Goal: Task Accomplishment & Management: Complete application form

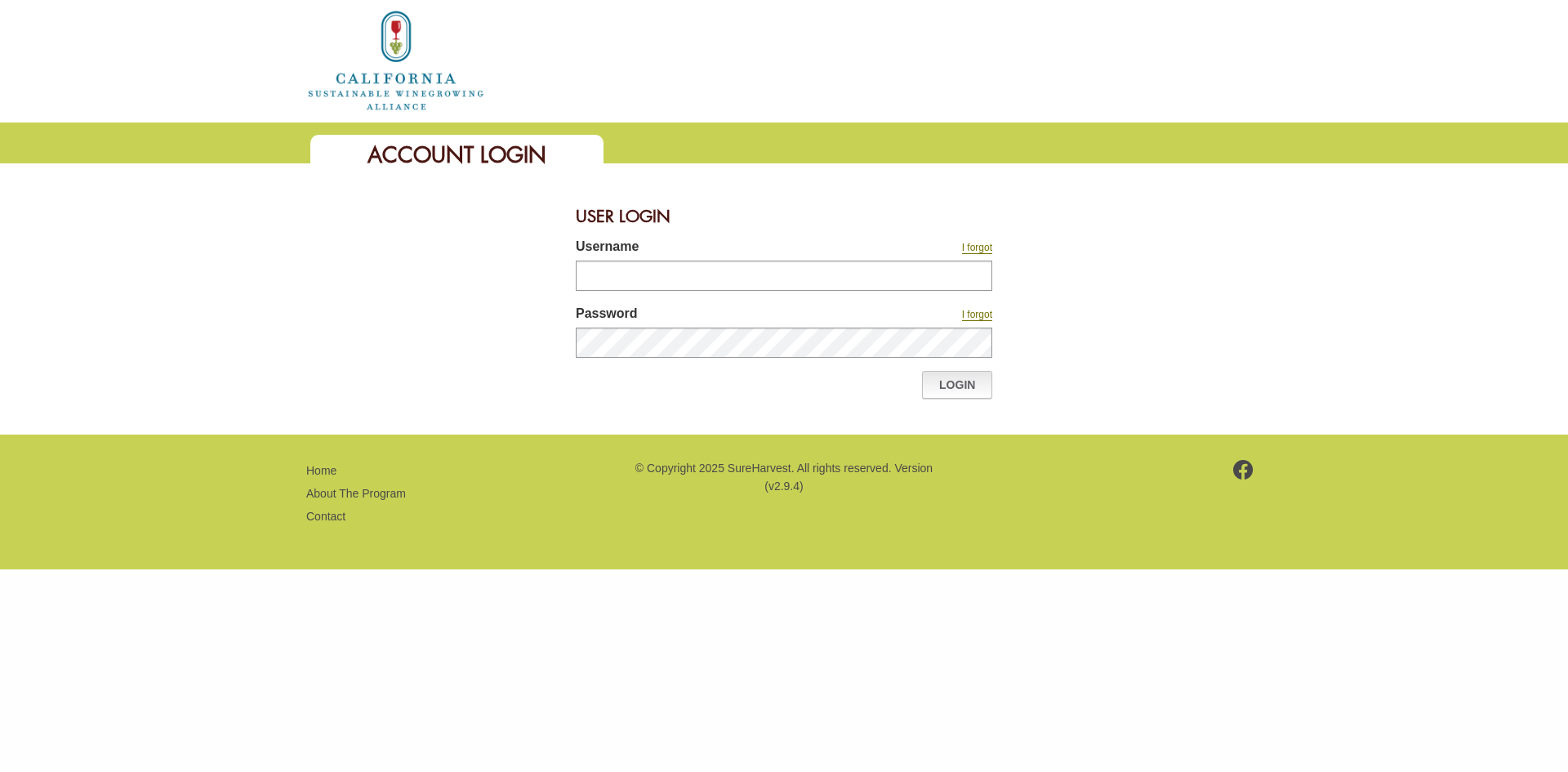
type input "********"
click at [945, 388] on link "Login" at bounding box center [957, 385] width 70 height 28
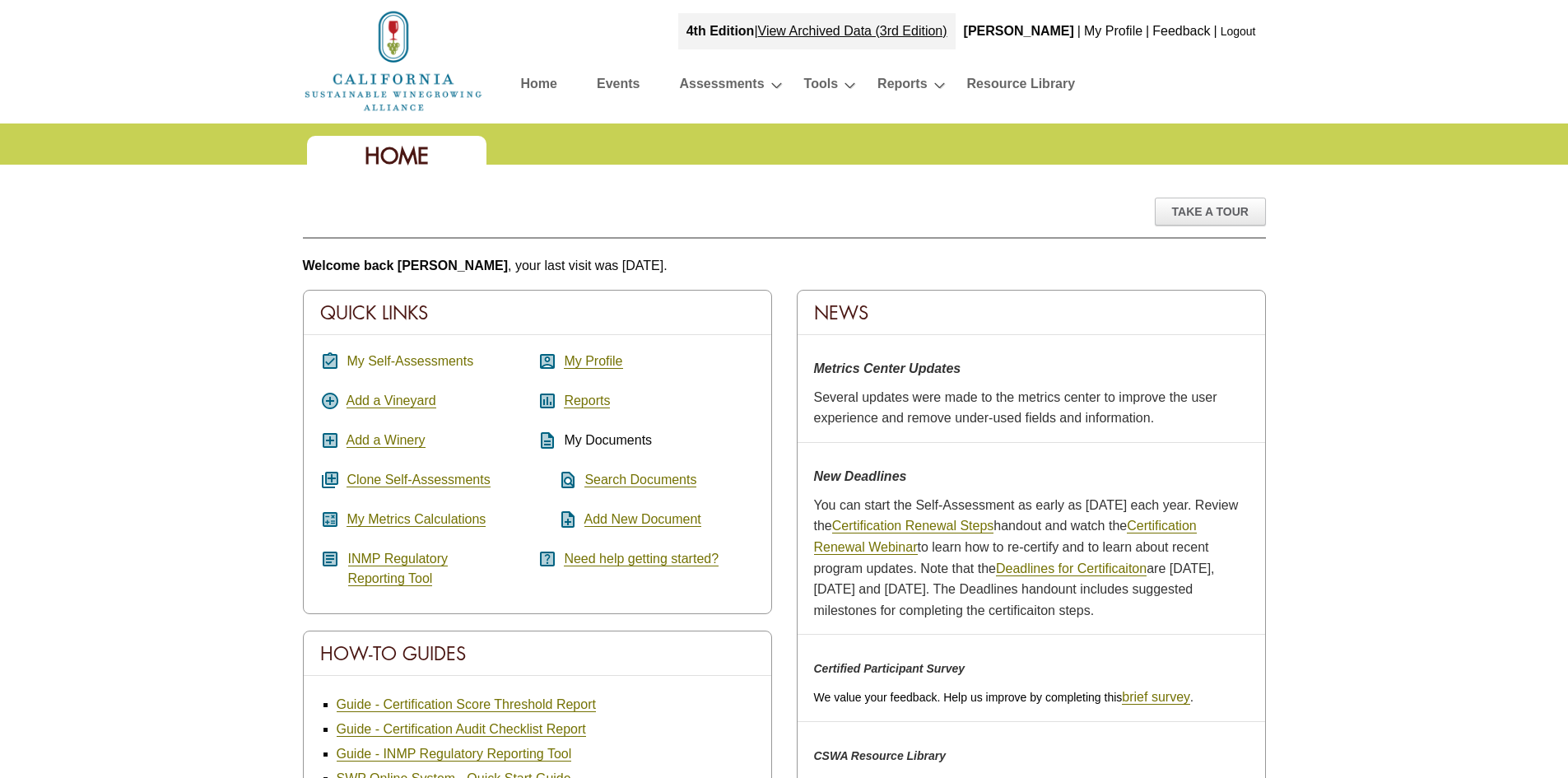
click at [416, 361] on link "My Self-Assessments" at bounding box center [410, 361] width 127 height 15
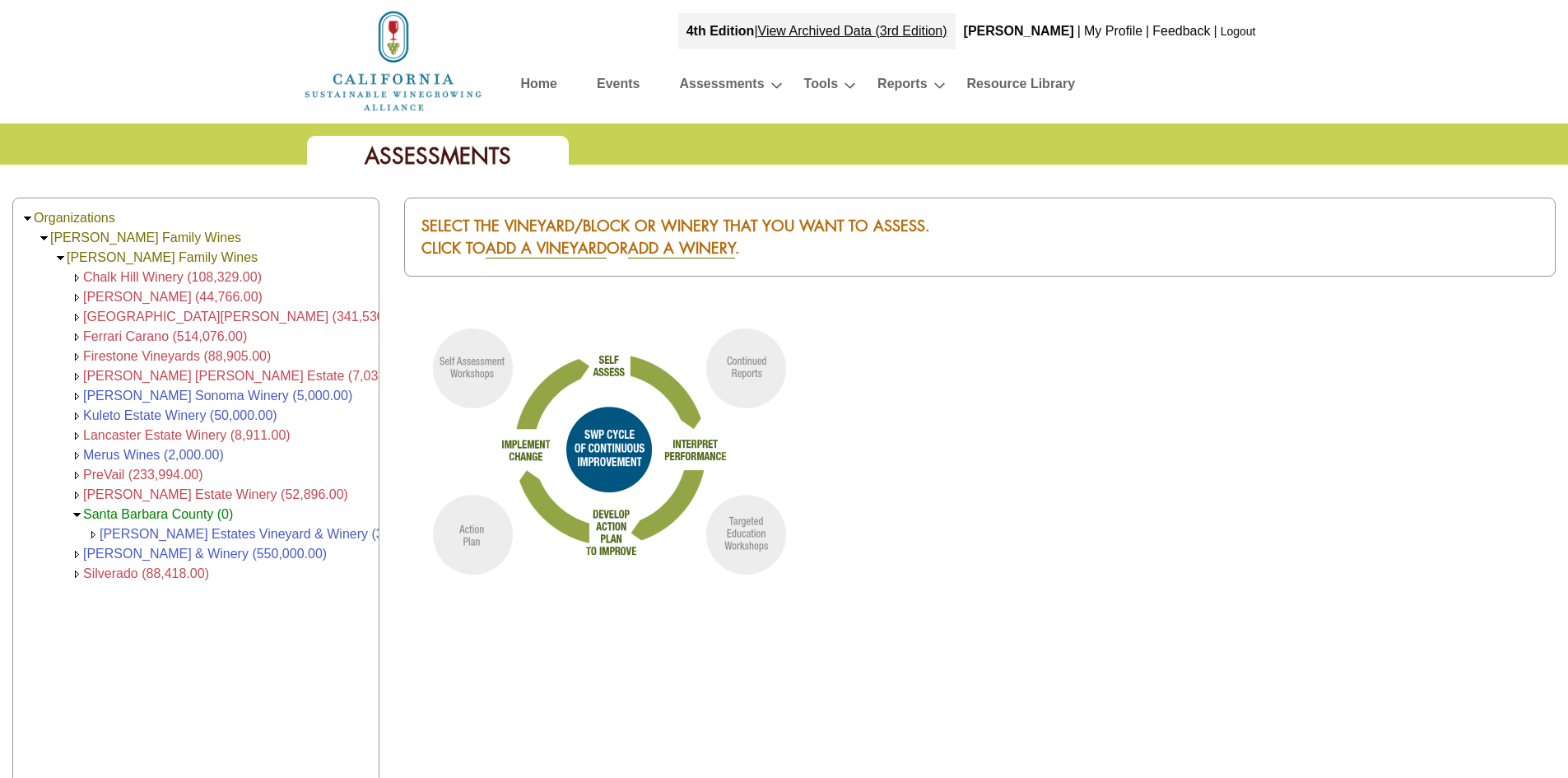
click at [124, 471] on span "PreVail (233,994.00)" at bounding box center [143, 475] width 120 height 14
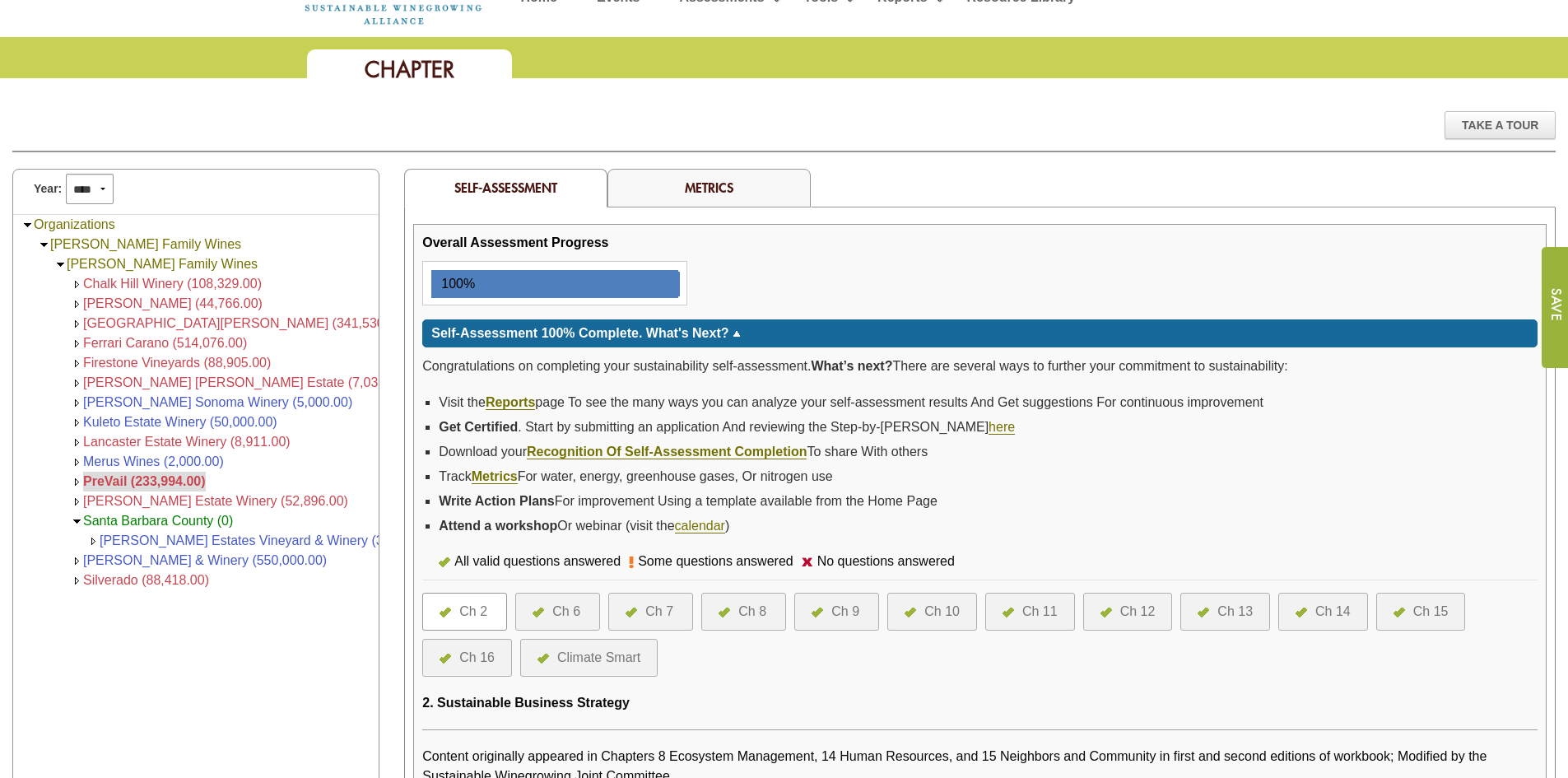
scroll to position [78, 0]
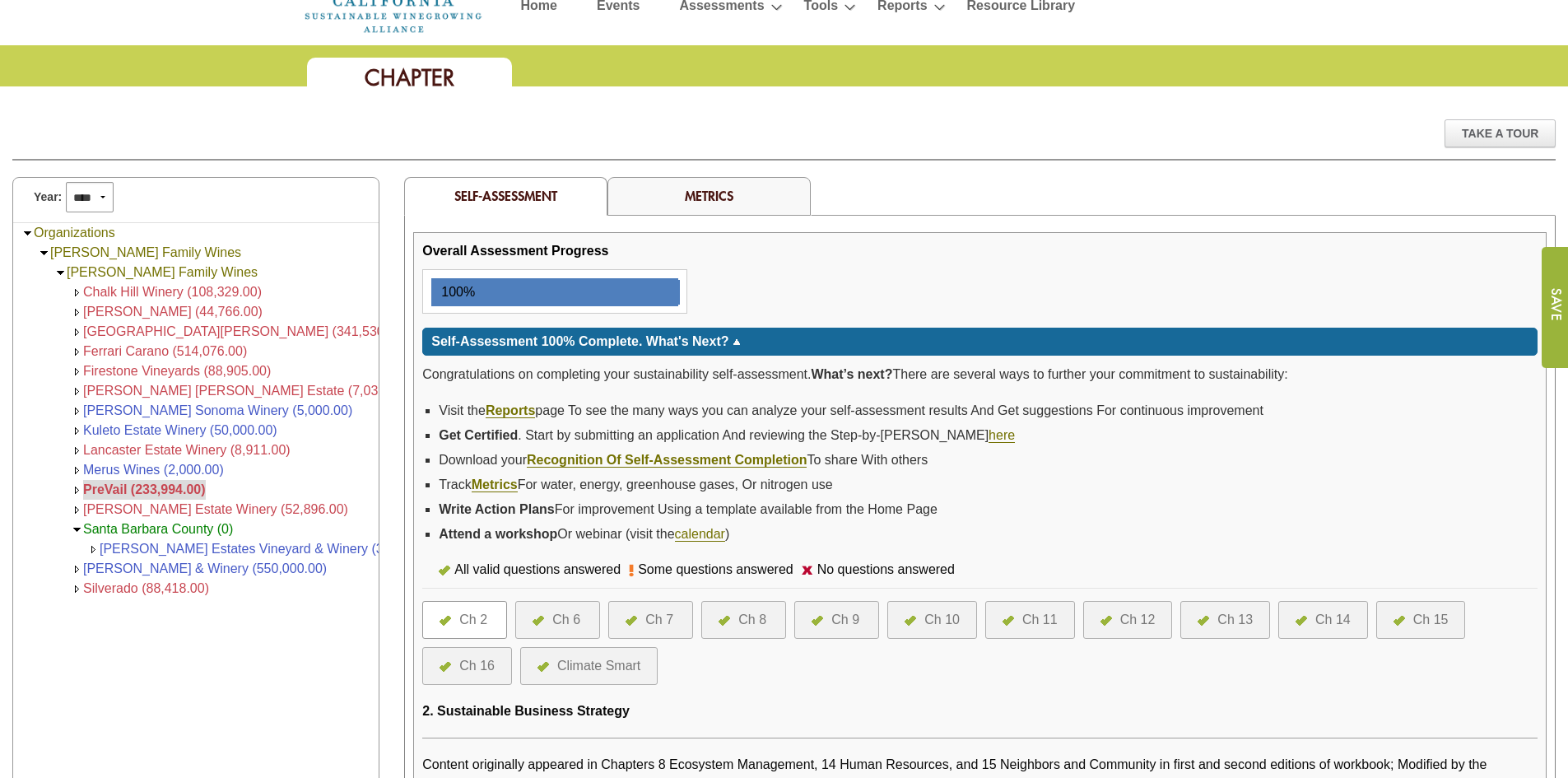
click at [471, 668] on div "Ch 16" at bounding box center [476, 666] width 35 height 20
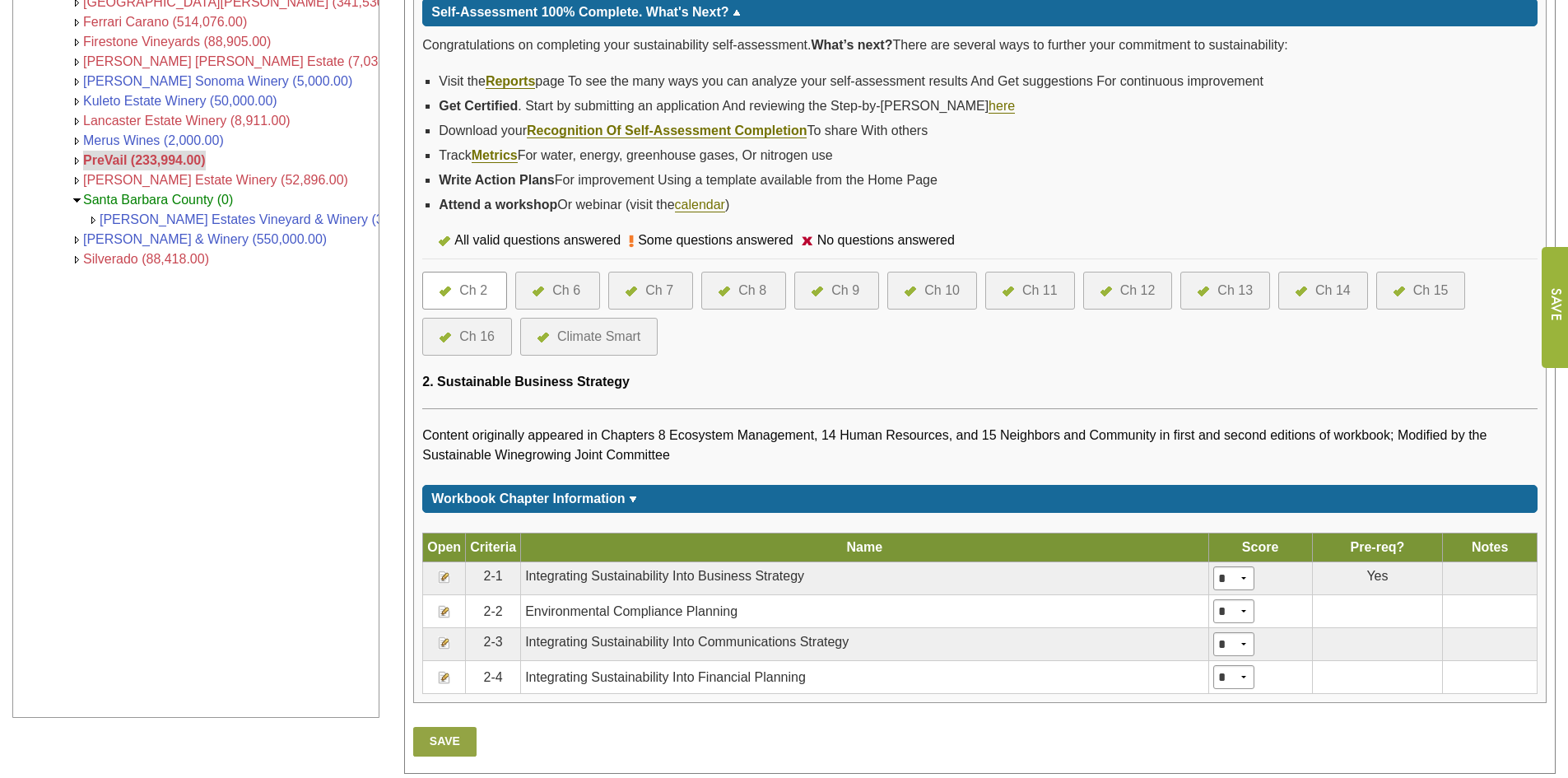
scroll to position [490, 0]
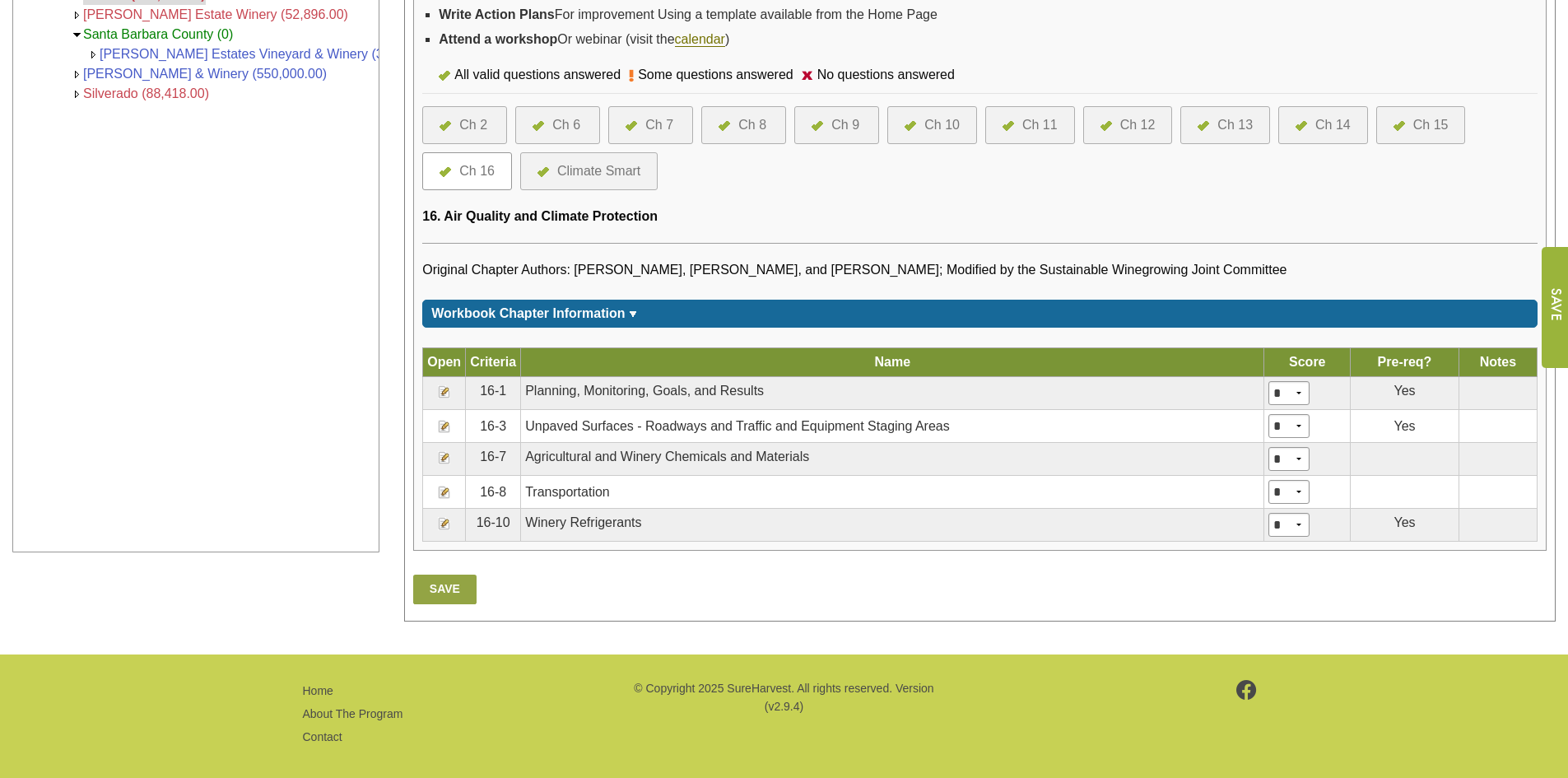
scroll to position [576, 0]
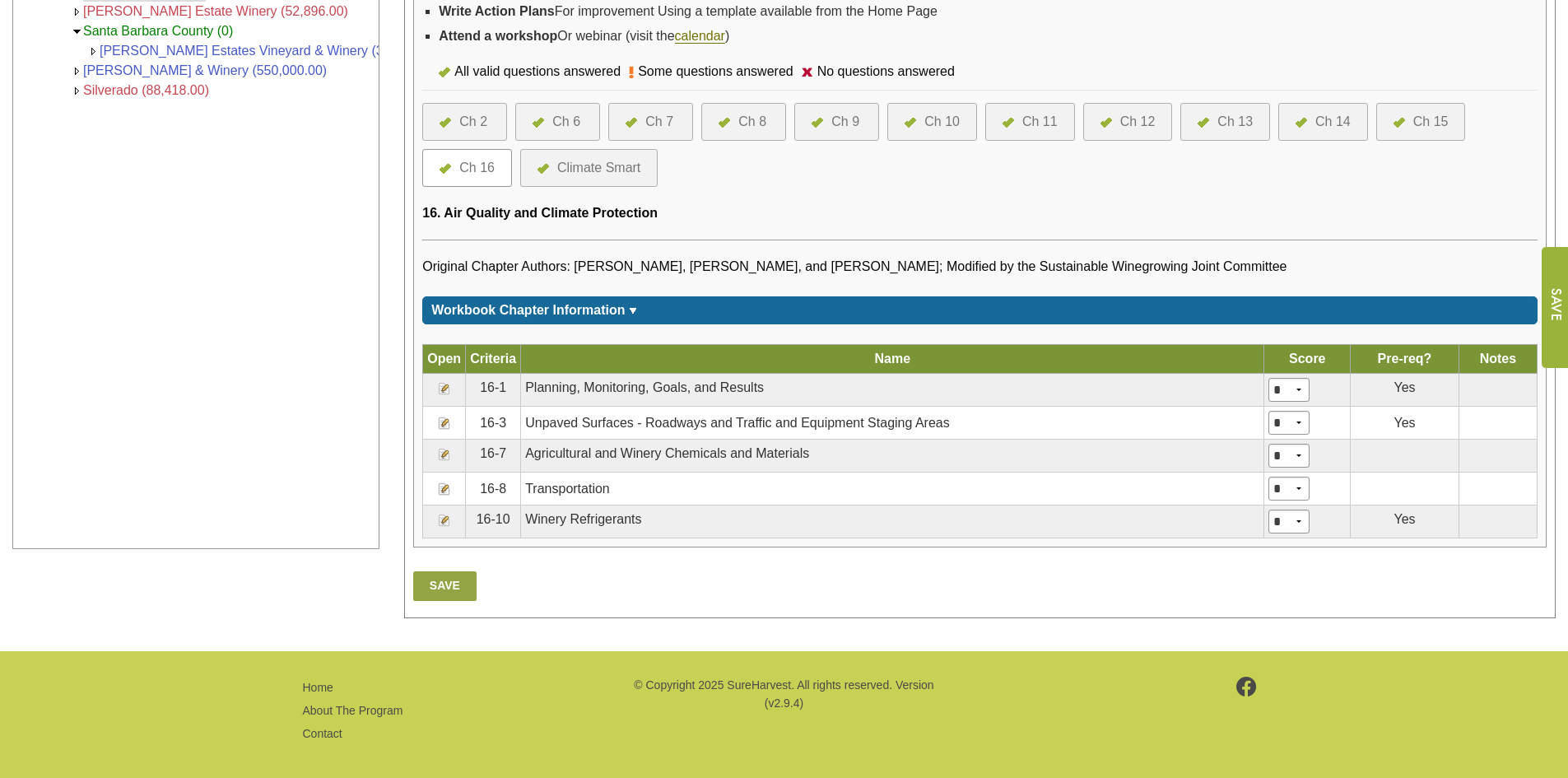
click at [441, 491] on img at bounding box center [444, 489] width 13 height 13
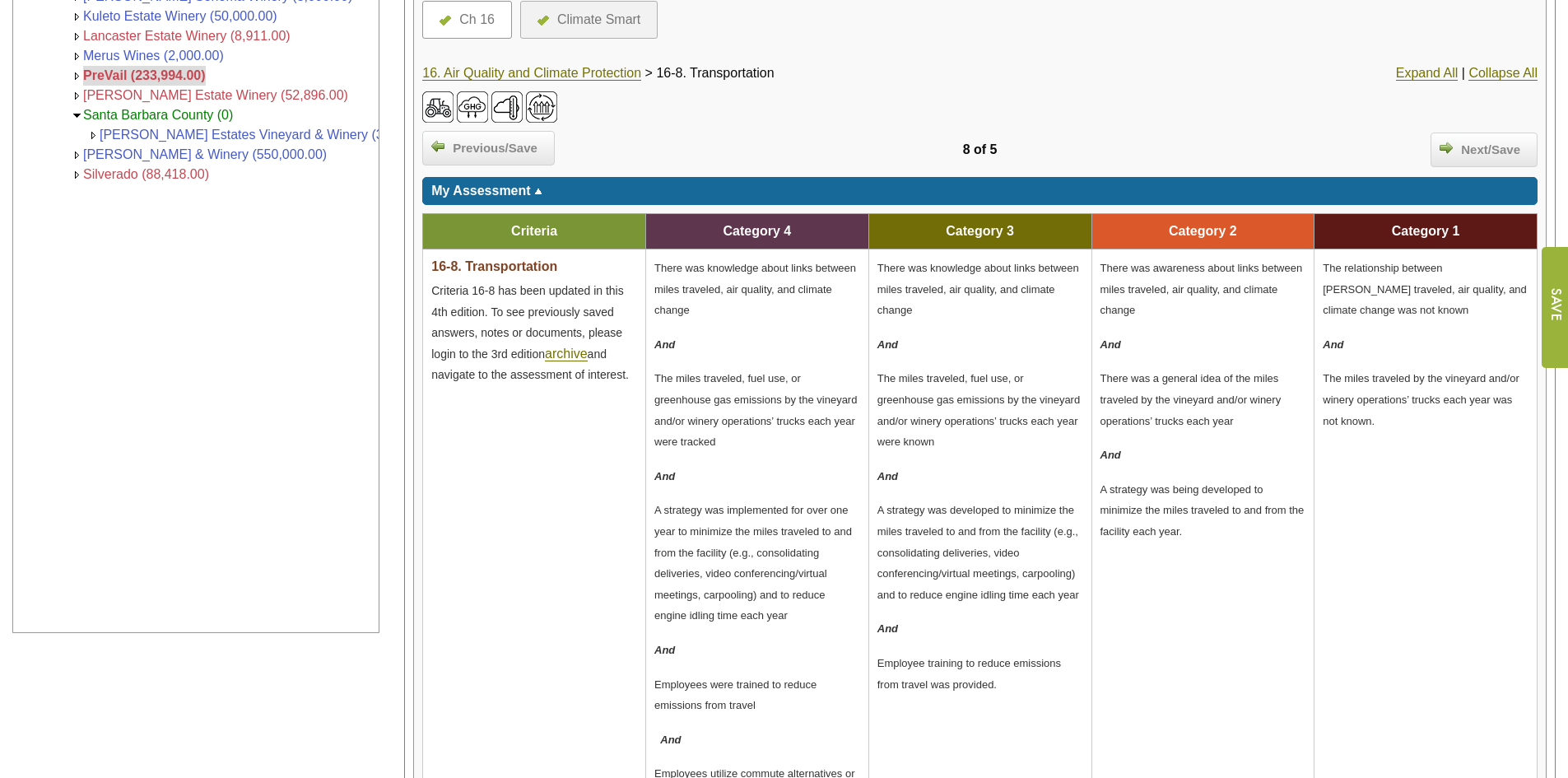
scroll to position [494, 0]
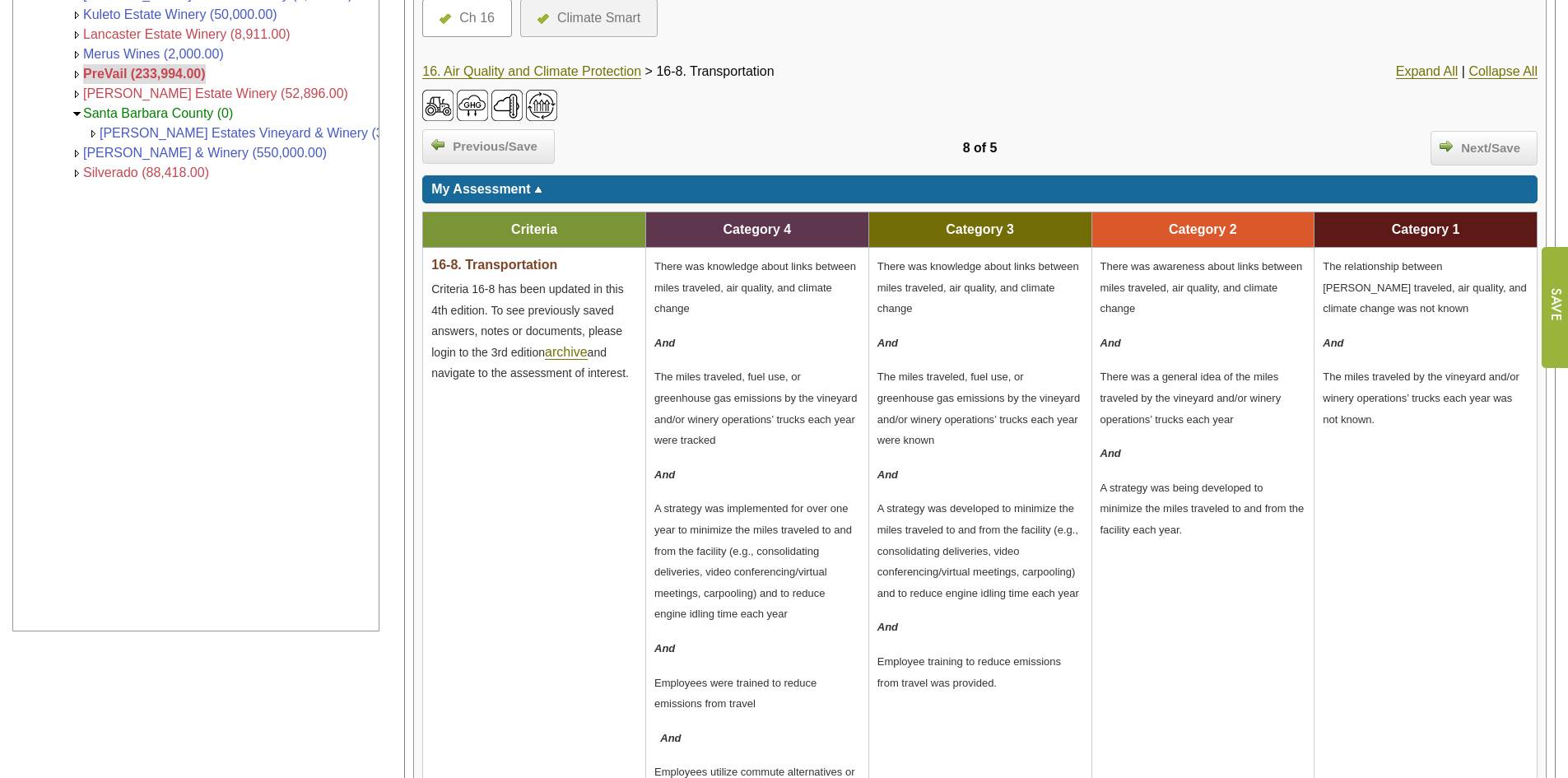
click at [999, 403] on span "The miles traveled, fuel use, or greenhouse gas emissions by the vineyard and/o…" at bounding box center [978, 409] width 203 height 76
click at [881, 222] on td "Category 3" at bounding box center [979, 229] width 223 height 35
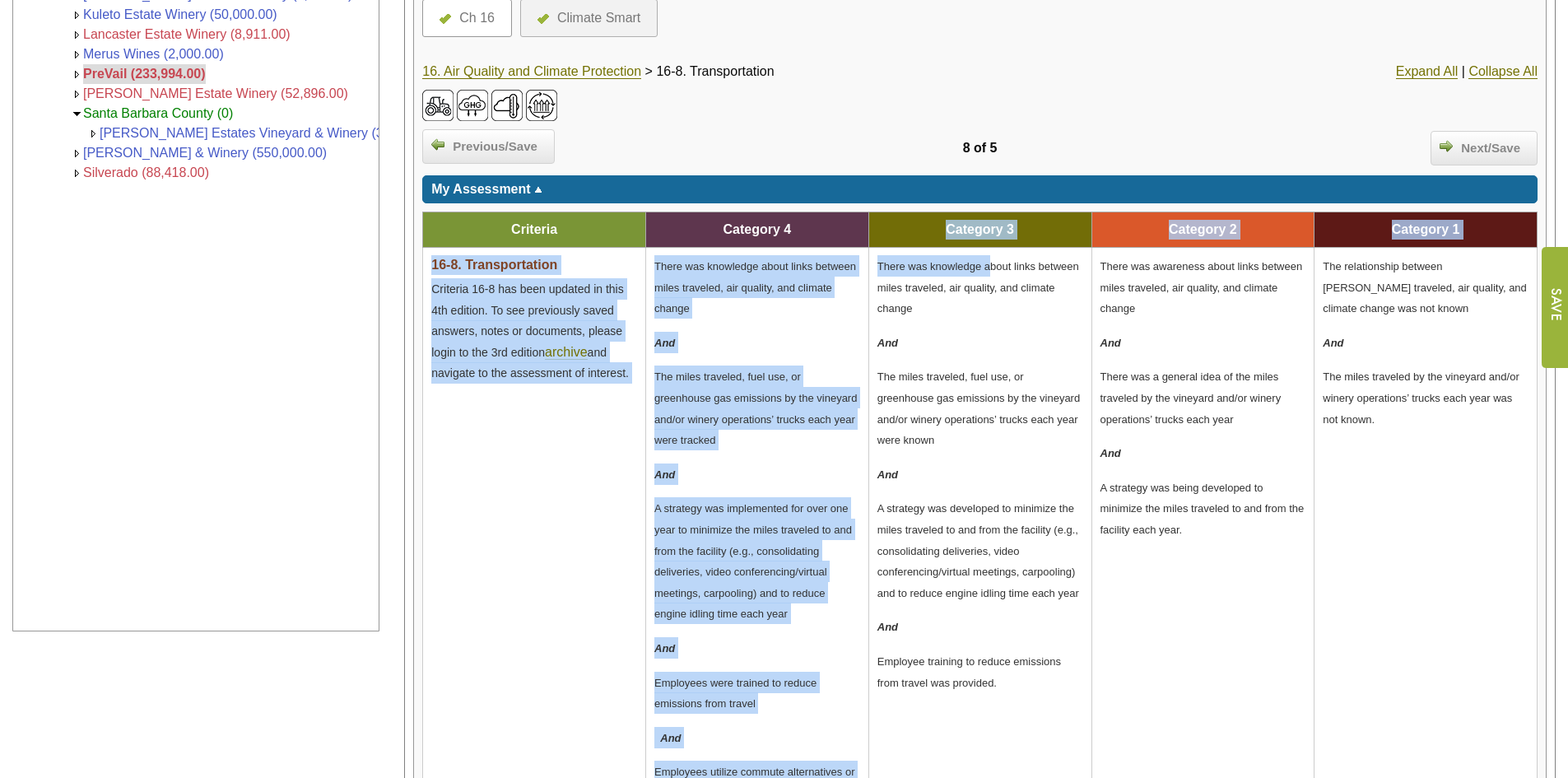
drag, startPoint x: 881, startPoint y: 222, endPoint x: 990, endPoint y: 271, distance: 119.5
click at [990, 271] on tbody "Criteria Category 4 Category 3 Category 2 Category 1 16-8. Transportation Crite…" at bounding box center [979, 553] width 1114 height 683
click at [951, 255] on p "There was knowledge about links between miles traveled, air quality, and climat…" at bounding box center [980, 286] width 206 height 63
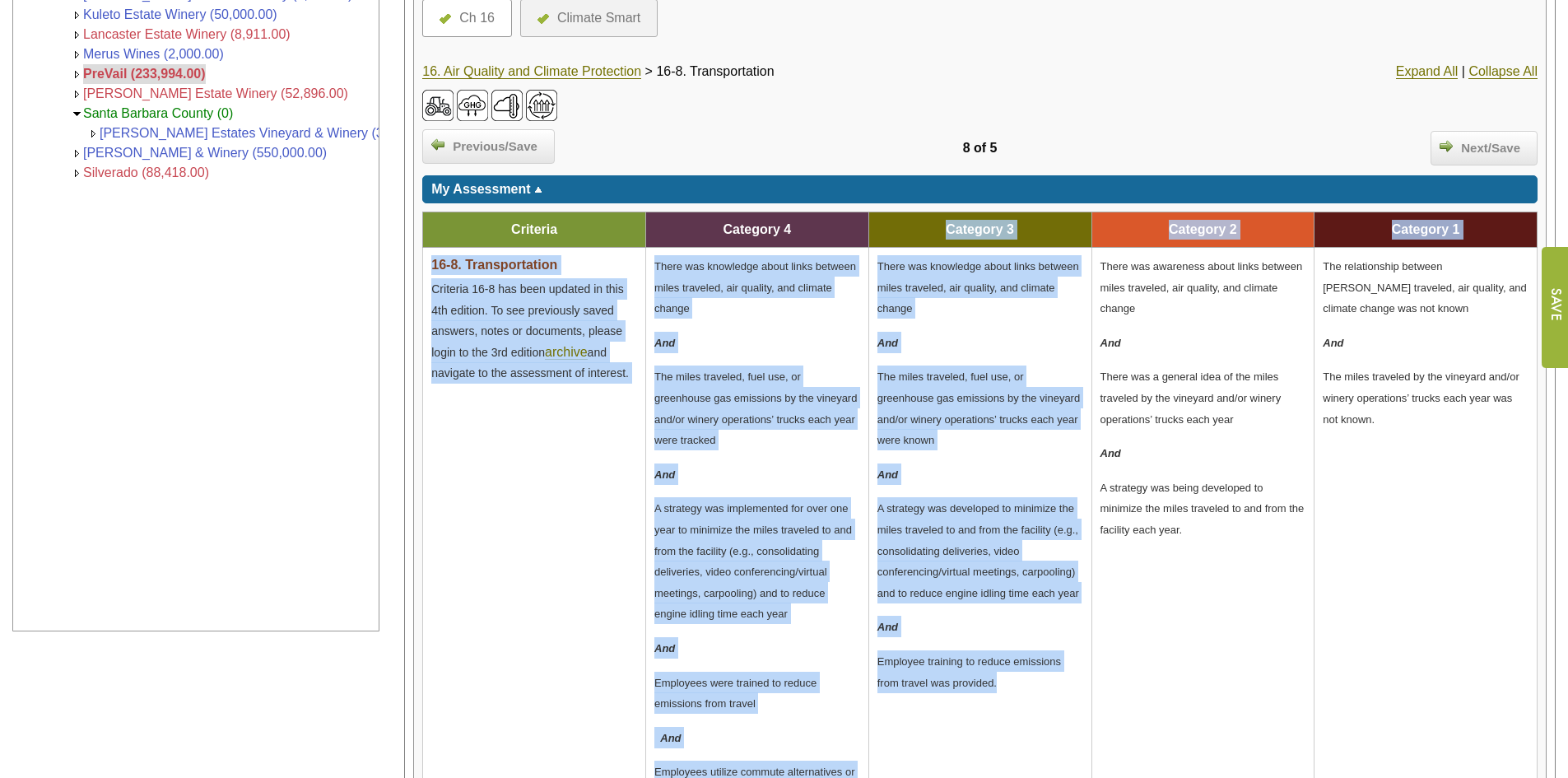
drag, startPoint x: 932, startPoint y: 223, endPoint x: 1079, endPoint y: 682, distance: 482.0
click at [1079, 682] on tbody "Criteria Category 4 Category 3 Category 2 Category 1 16-8. Transportation Crite…" at bounding box center [979, 553] width 1114 height 683
copy tbody "Category 3 Category 2 Category 1 16-8. Transportation Criteria 16-8 has been up…"
click at [1518, 226] on td "Category 1" at bounding box center [1425, 229] width 223 height 35
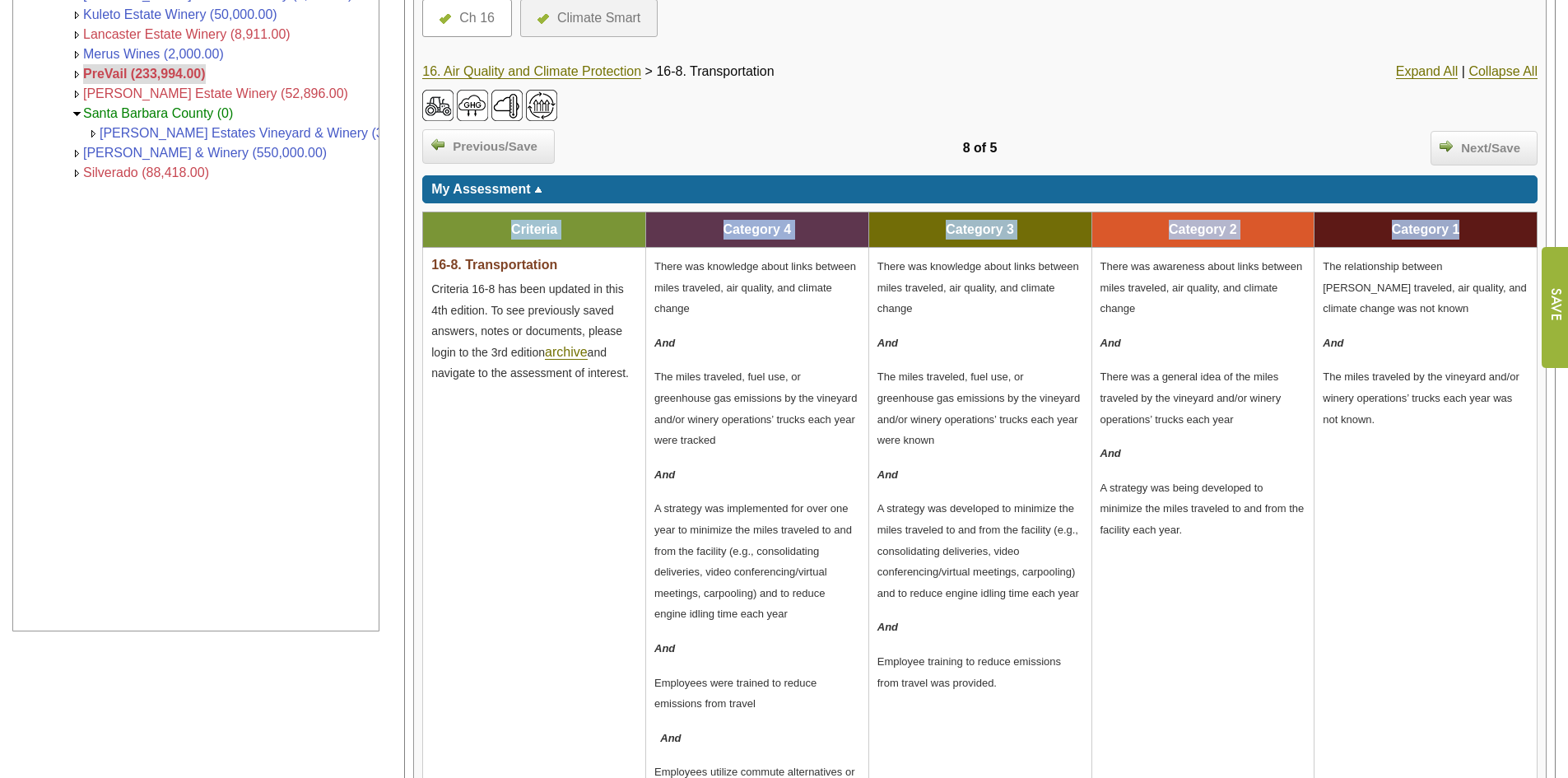
drag, startPoint x: 1521, startPoint y: 225, endPoint x: 1568, endPoint y: 516, distance: 294.8
copy table "Criteria Category 4 Category 3 Category 2 Category 1"
drag, startPoint x: 507, startPoint y: 464, endPoint x: 520, endPoint y: 413, distance: 52.6
click at [507, 464] on td "16-8. Transportation Criteria 16-8 has been updated in this 4th edition. To see…" at bounding box center [534, 536] width 223 height 576
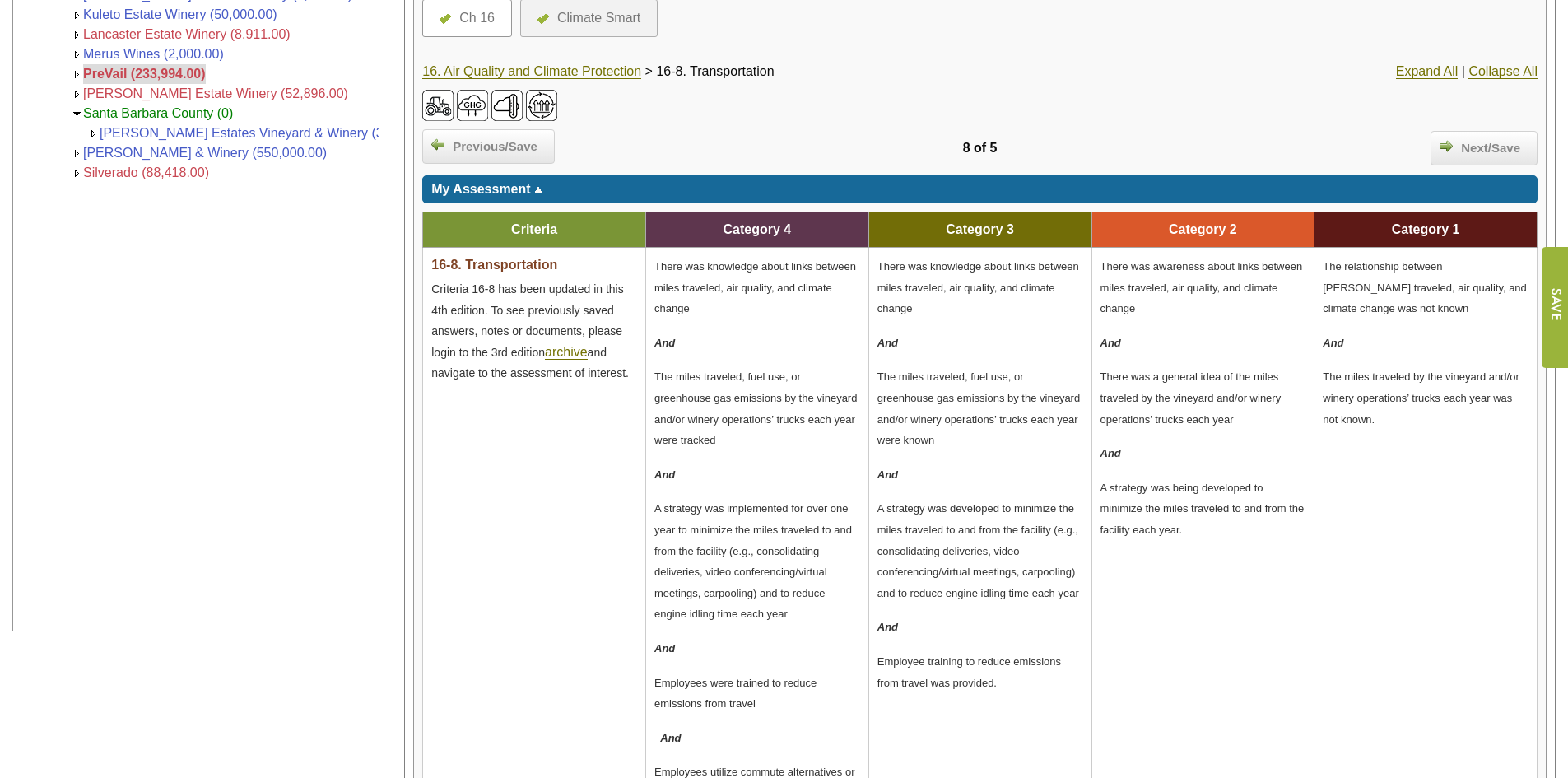
drag, startPoint x: 478, startPoint y: 221, endPoint x: 1549, endPoint y: 504, distance: 1107.8
copy table
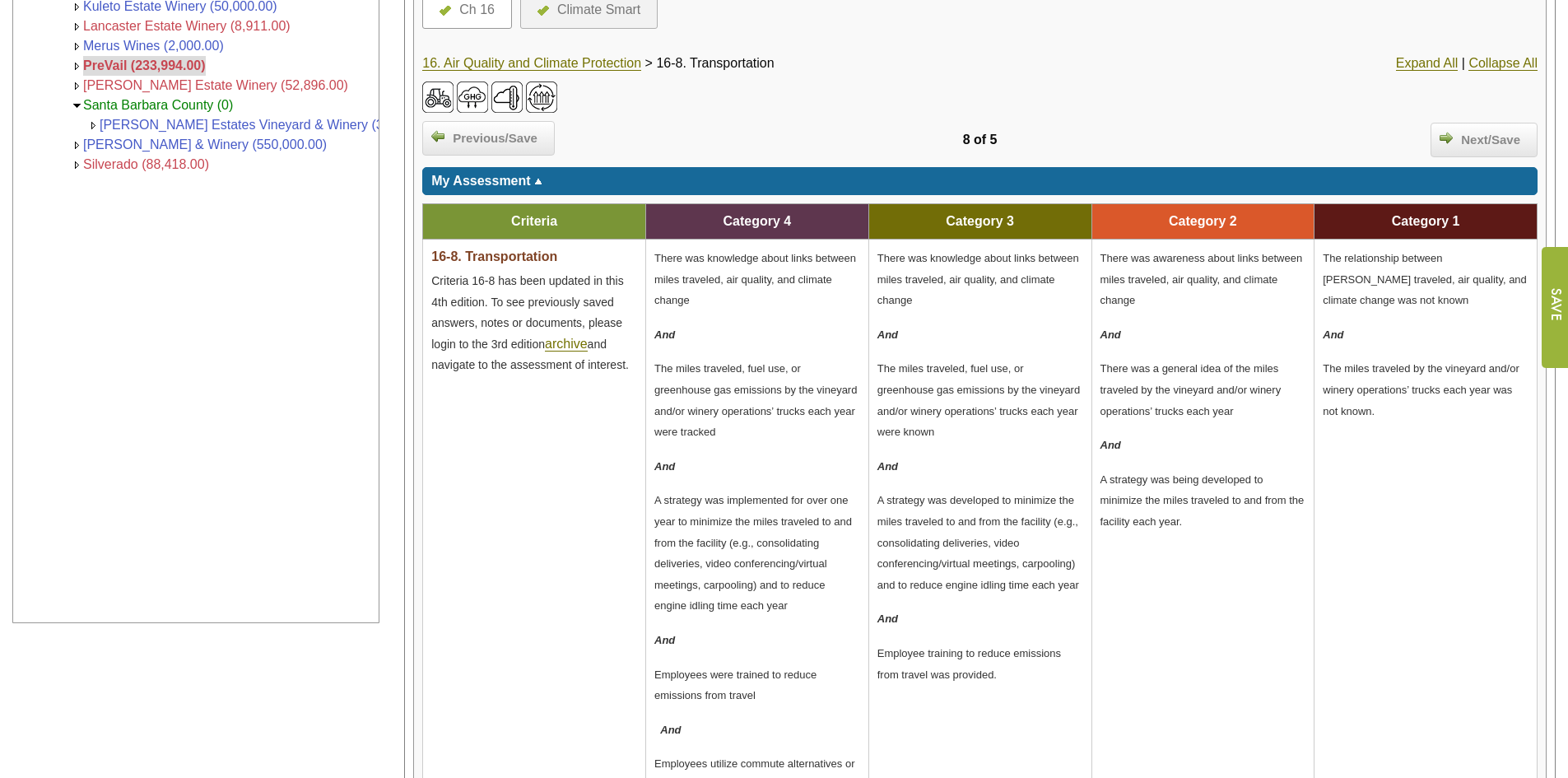
scroll to position [412, 0]
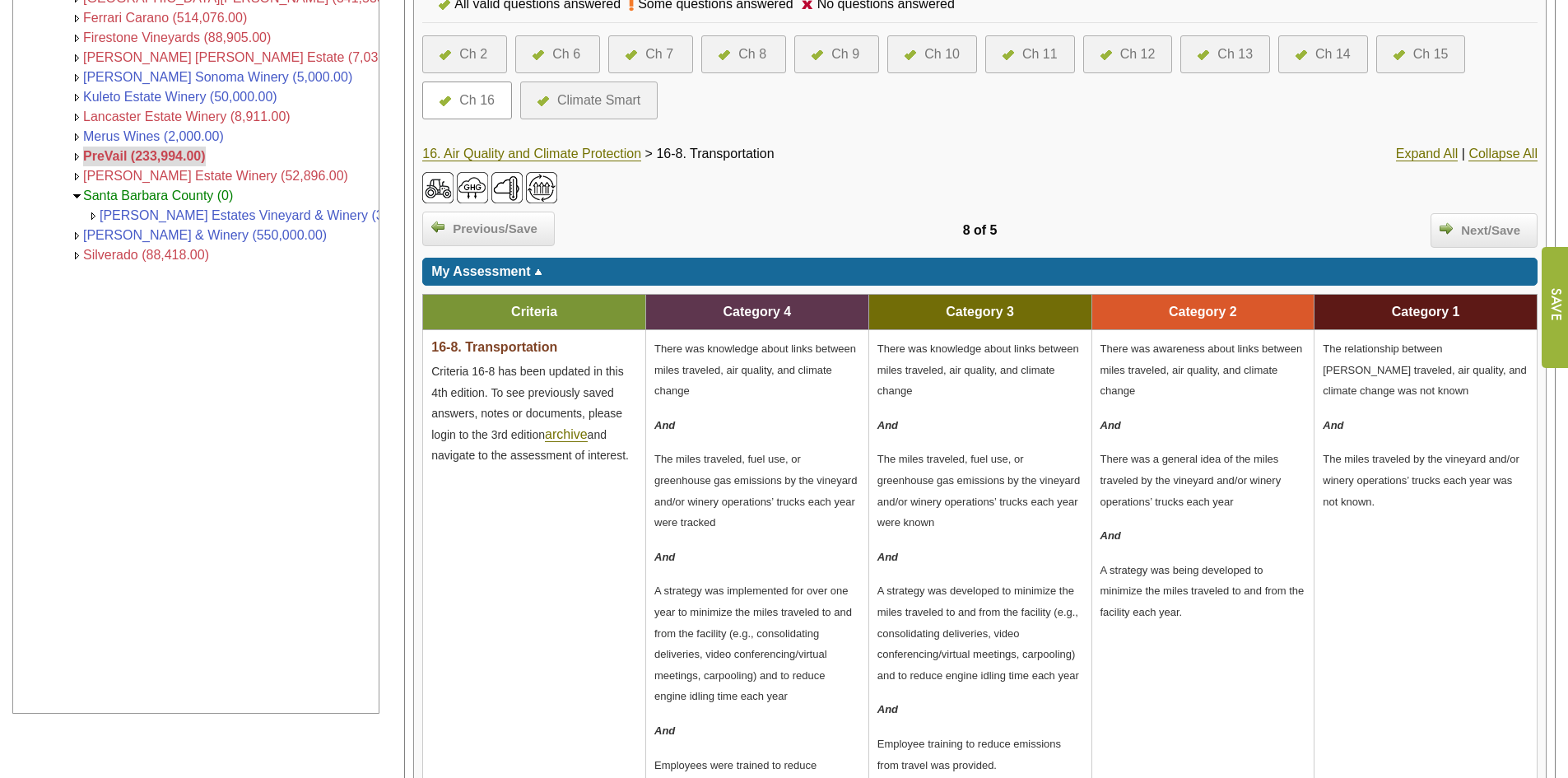
click at [469, 349] on span "16-8. Transportation" at bounding box center [494, 347] width 126 height 14
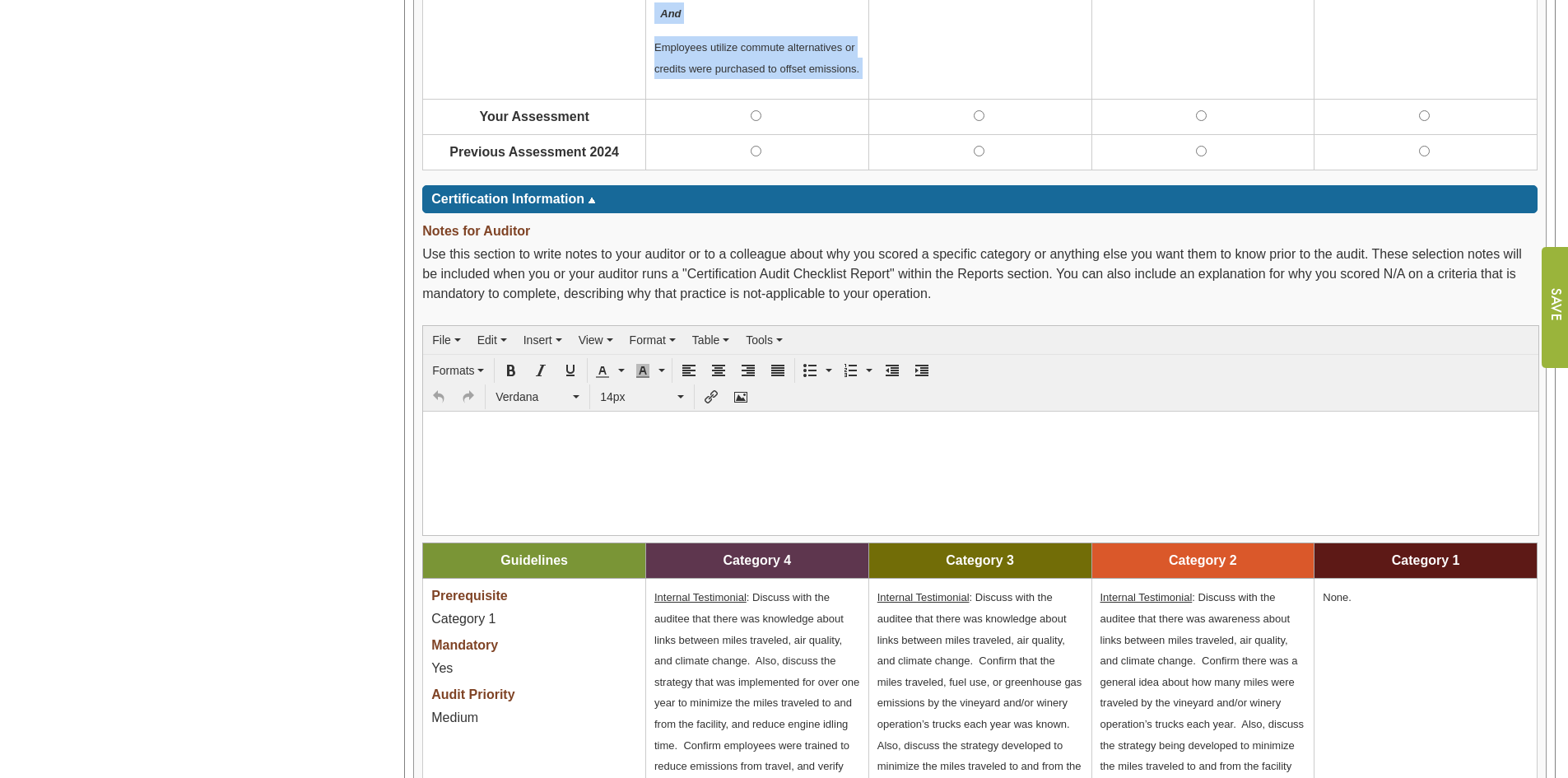
scroll to position [1154, 0]
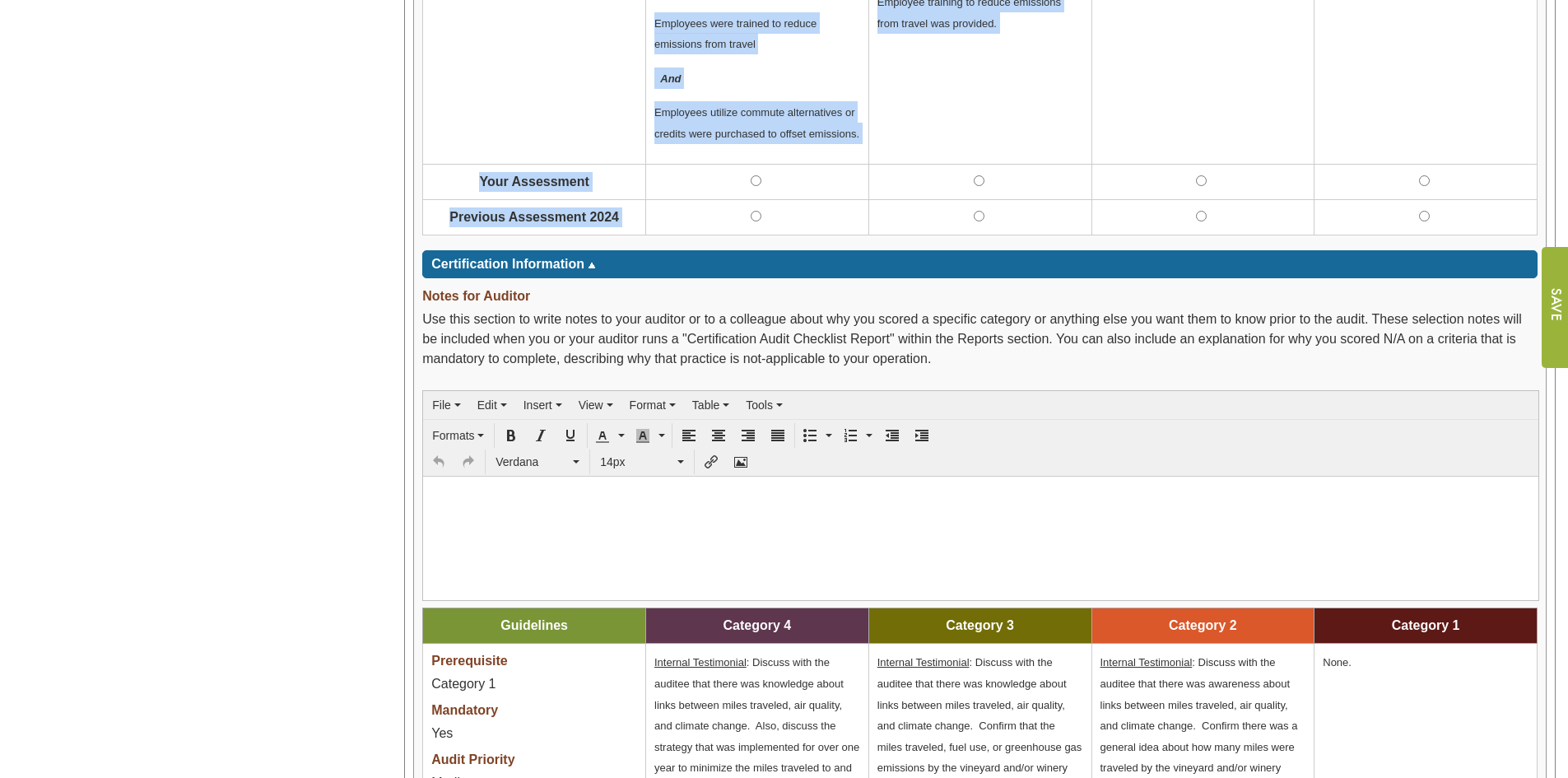
drag, startPoint x: 445, startPoint y: 301, endPoint x: 1553, endPoint y: 242, distance: 1109.6
click at [1552, 241] on div "Overall Assessment Progress 100% Ch 2" at bounding box center [979, 484] width 1151 height 2689
copy div "Criteria Category 4 Category 3 Category 2 Category 1 16-8. Transportation Crite…"
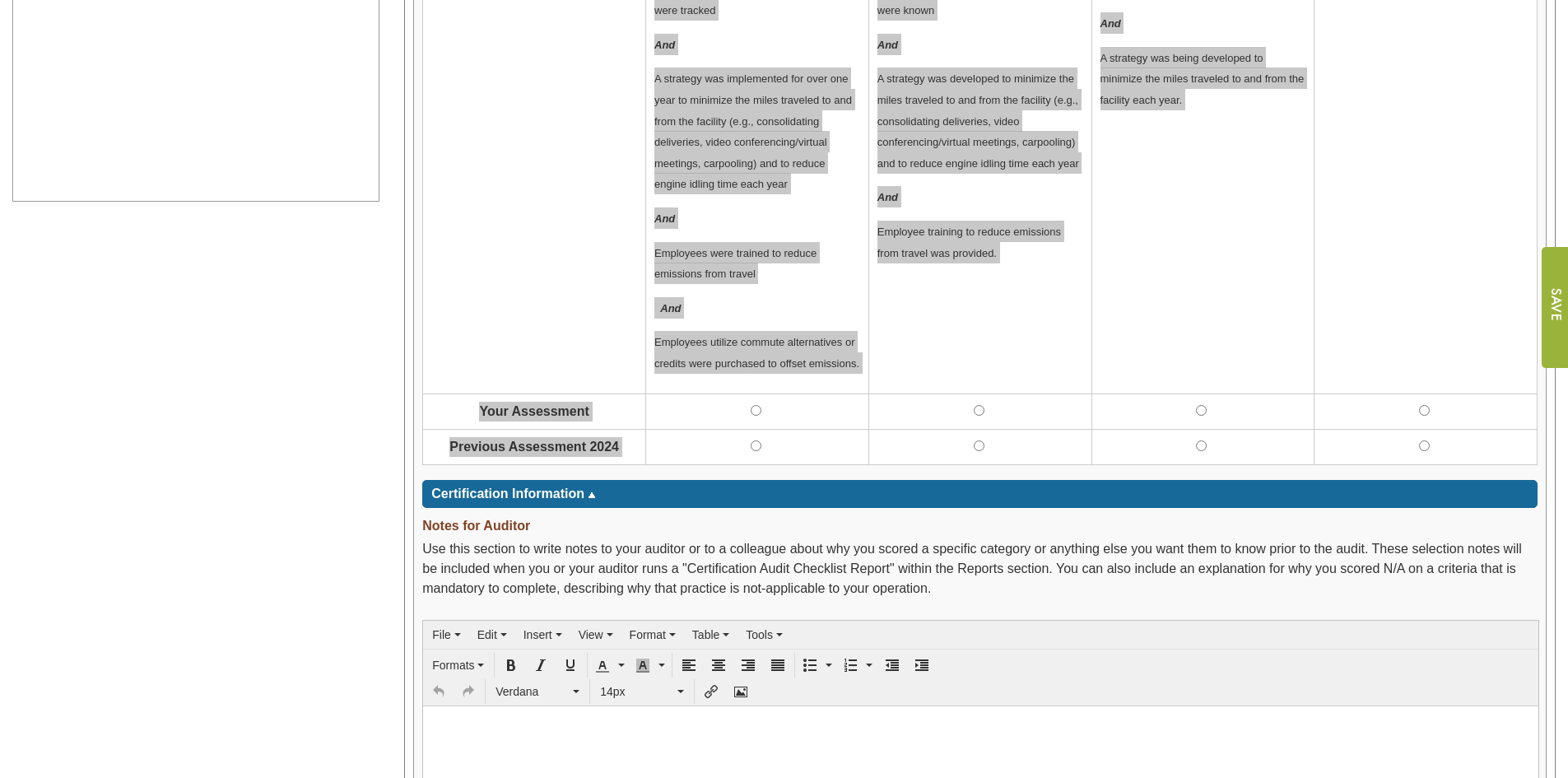
scroll to position [824, 0]
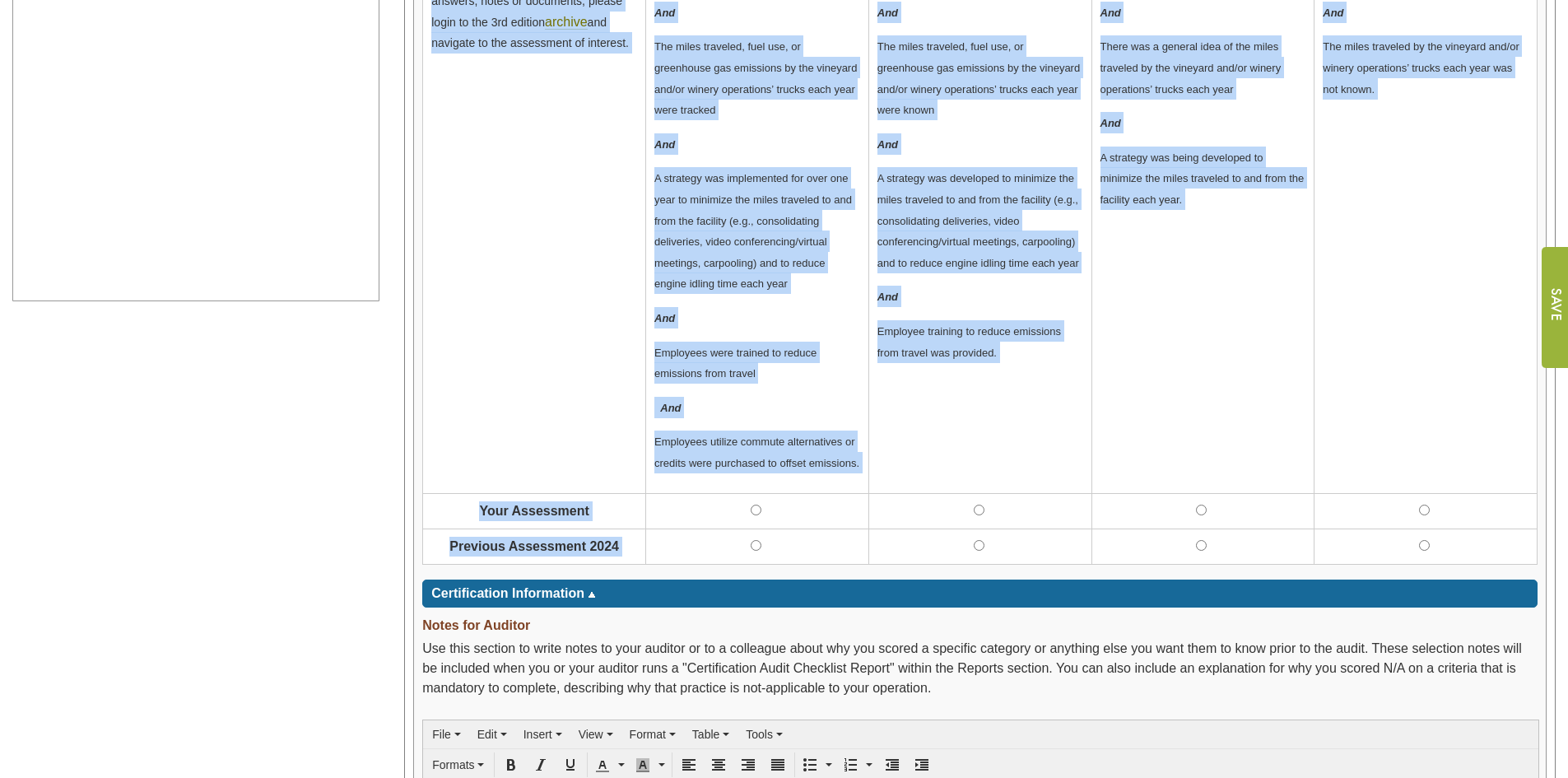
copy div "Criteria Category 4 Category 3 Category 2 Category 1 16-8. Transportation Crite…"
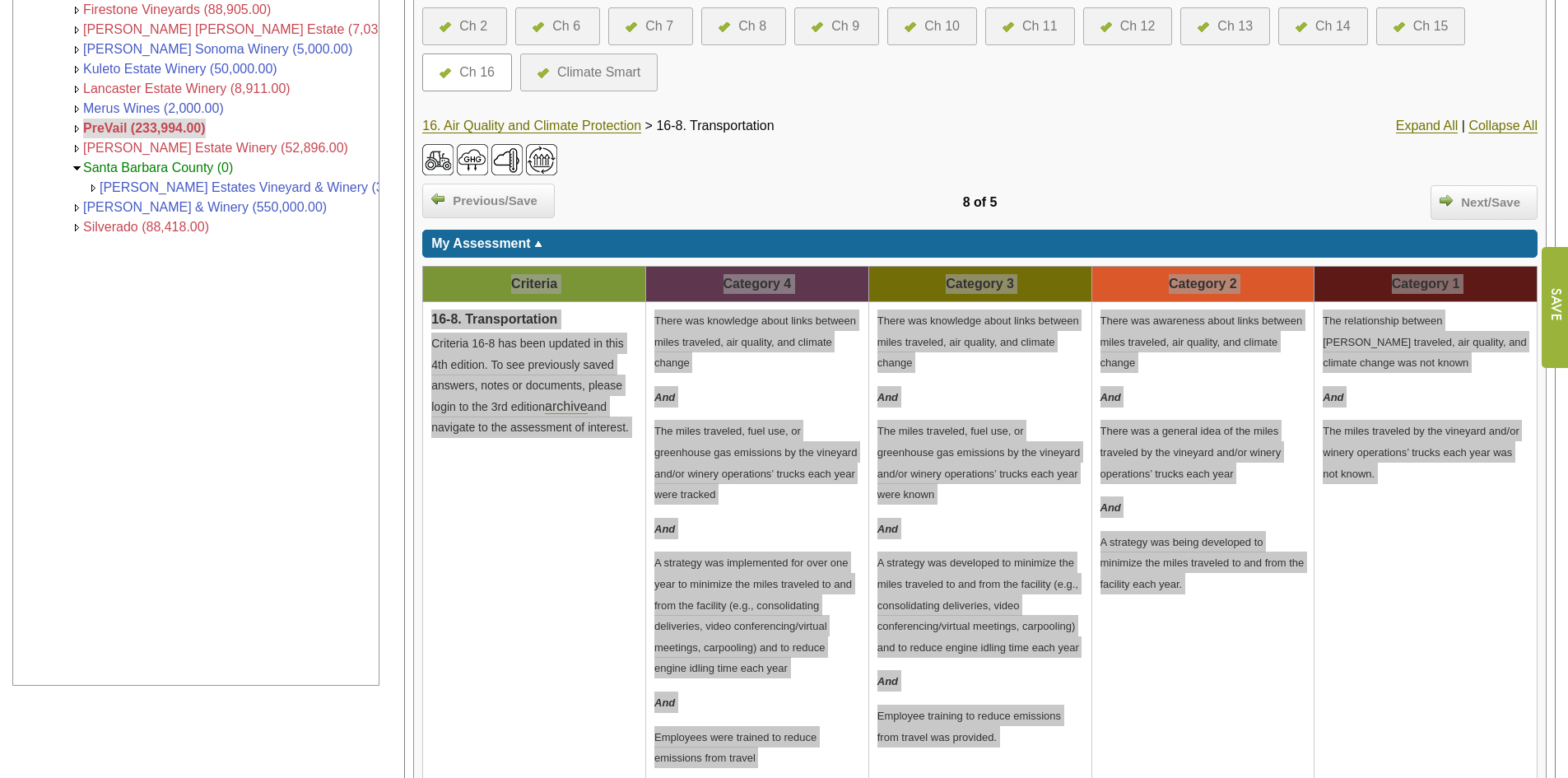
scroll to position [413, 0]
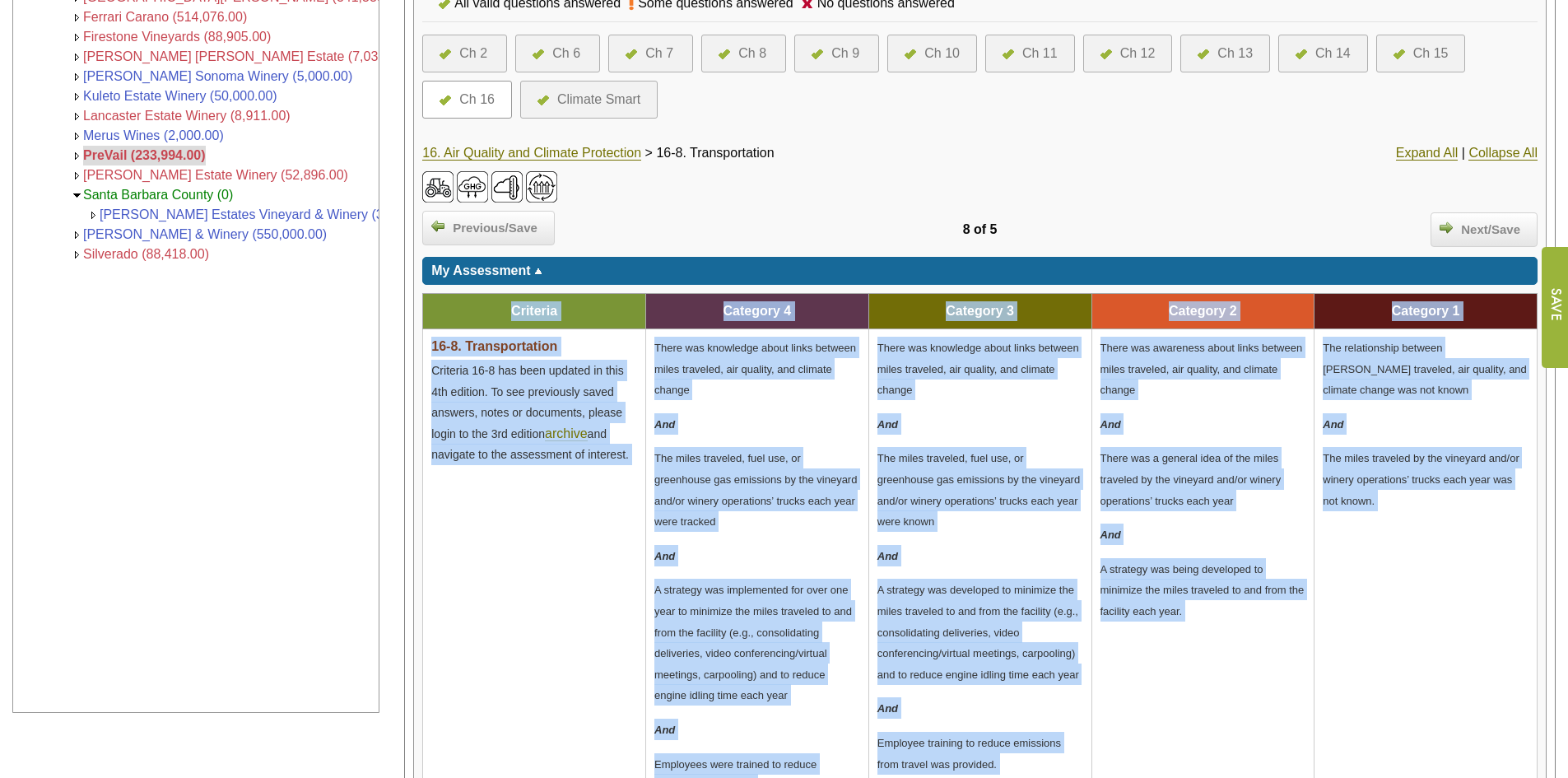
click at [496, 301] on th "Criteria" at bounding box center [534, 311] width 223 height 35
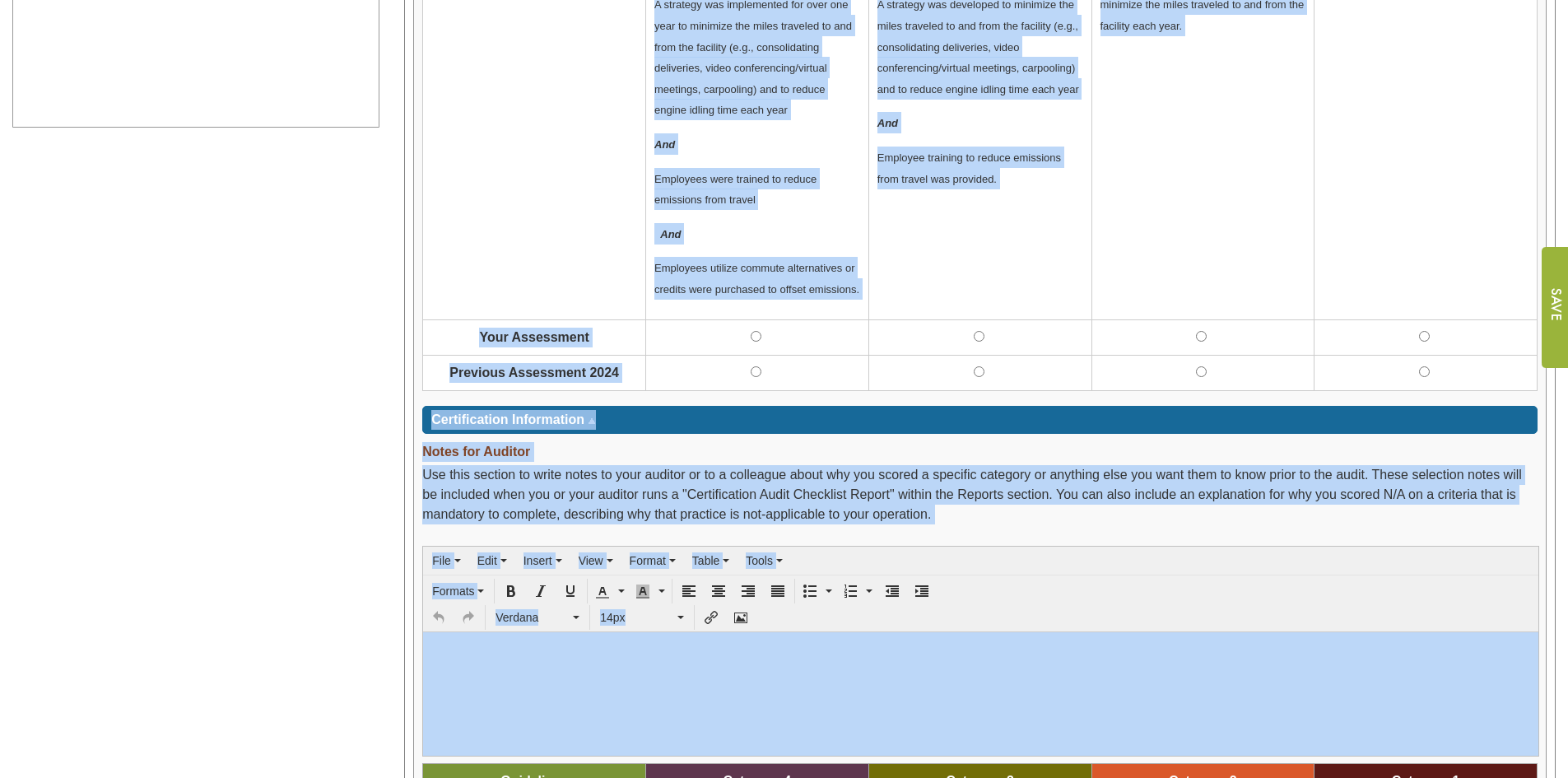
scroll to position [1008, 0]
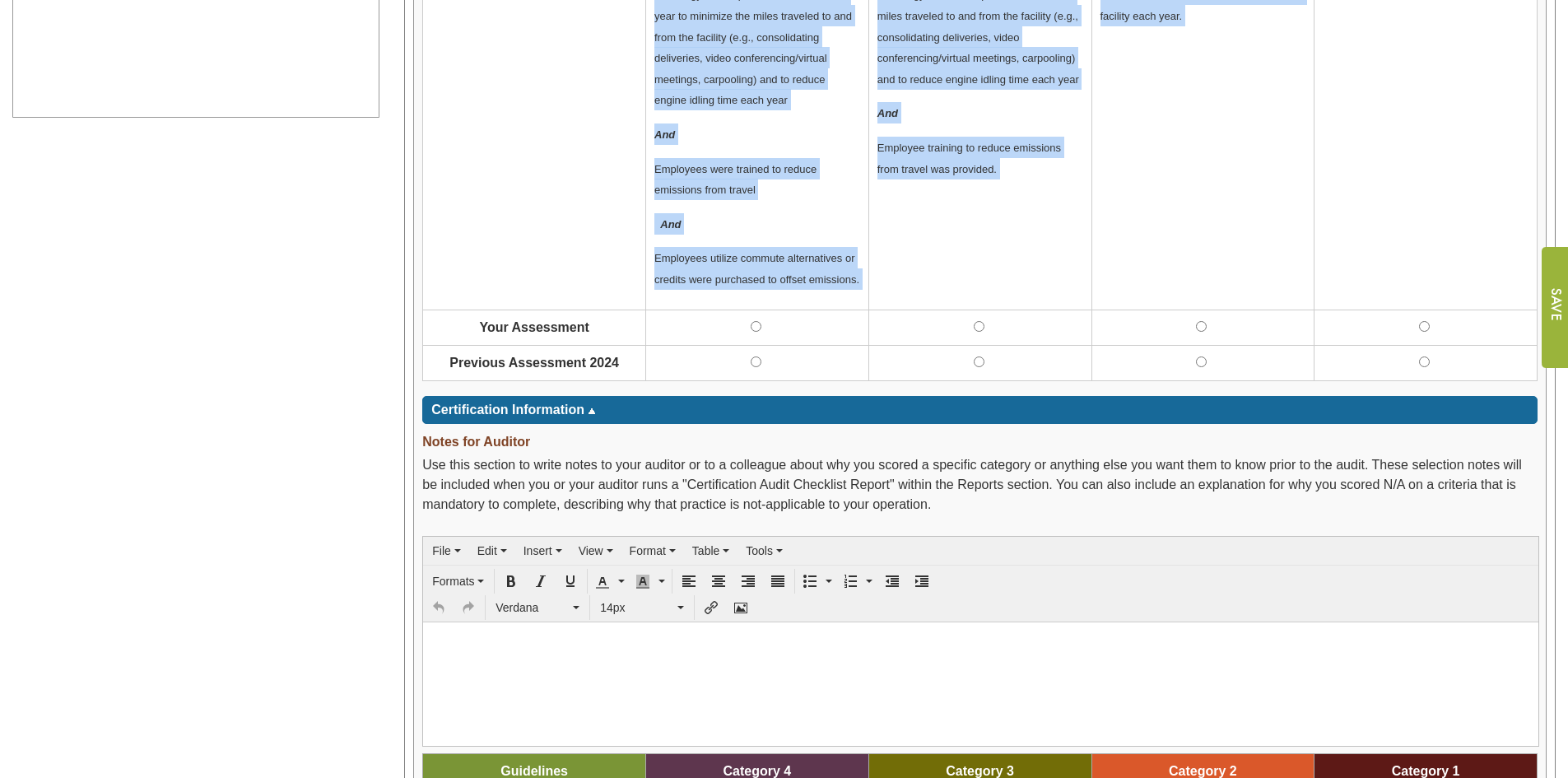
drag, startPoint x: 496, startPoint y: 301, endPoint x: 1367, endPoint y: 278, distance: 871.3
click at [1367, 278] on tbody "Criteria Category 4 Category 3 Category 2 Category 1 16-8. Transportation Crite…" at bounding box center [979, 40] width 1114 height 683
copy tbody "Criteria Category 4 Category 3 Category 2 Category 1 16-8. Transportation Crite…"
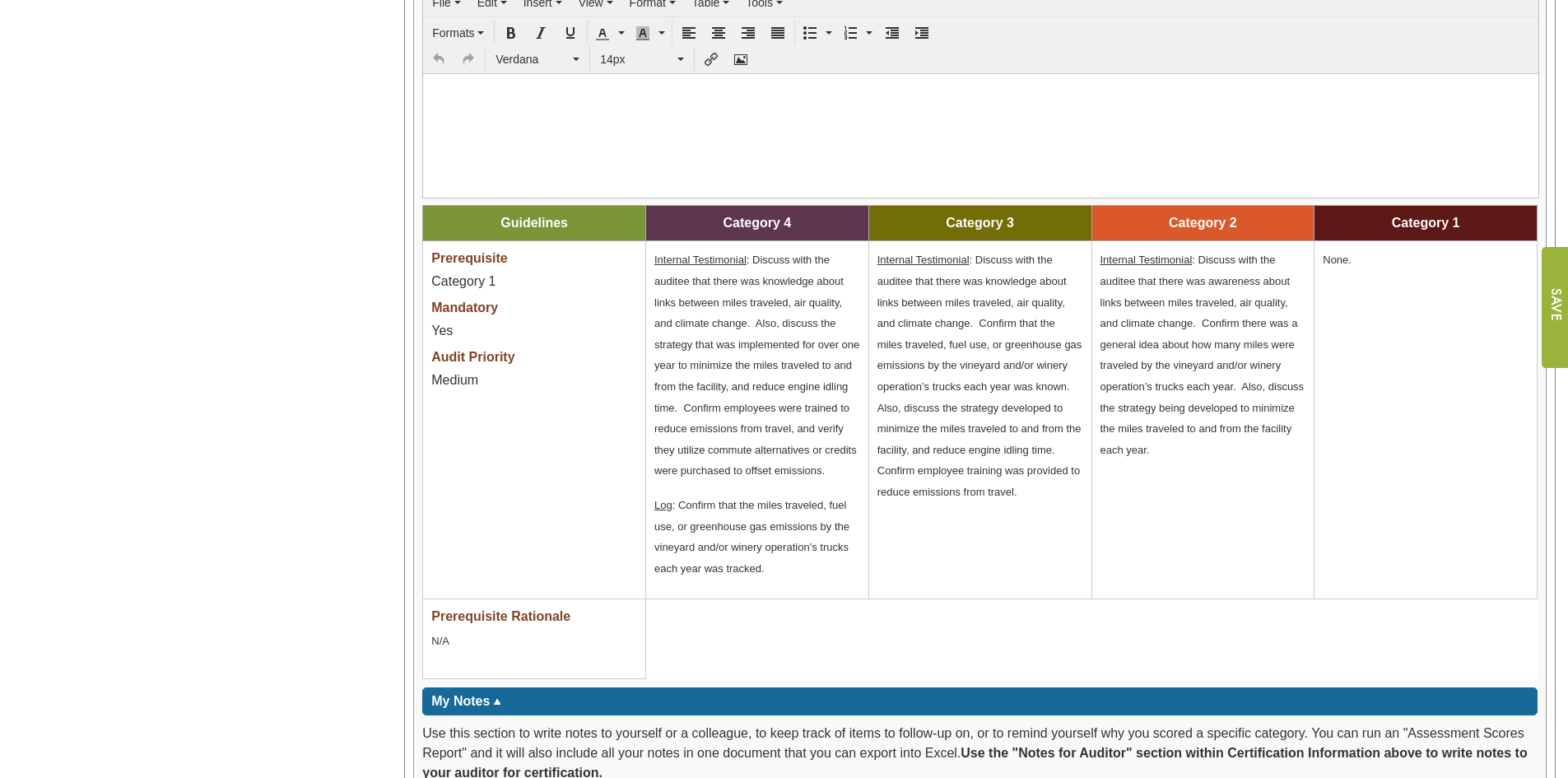
scroll to position [1584, 0]
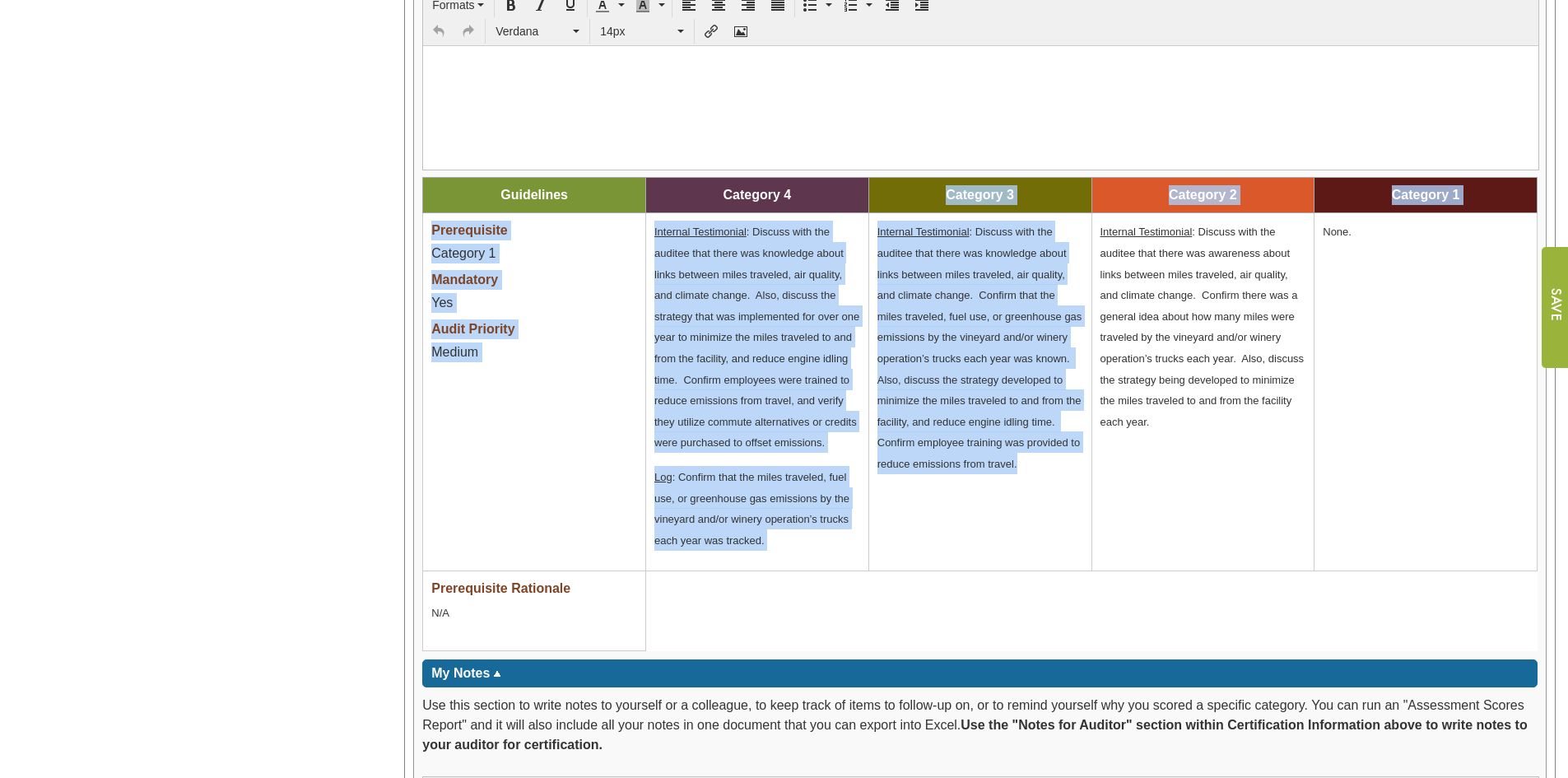
drag, startPoint x: 884, startPoint y: 185, endPoint x: 1057, endPoint y: 478, distance: 340.3
click at [1057, 478] on tbody "Guidelines Category 4 Category 3 Category 2 Category 1 Prerequisite Category 1 …" at bounding box center [979, 414] width 1114 height 473
copy tbody "Category 3 Category 2 Category 1 Prerequisite Category 1 Mandatory Yes Audit Pr…"
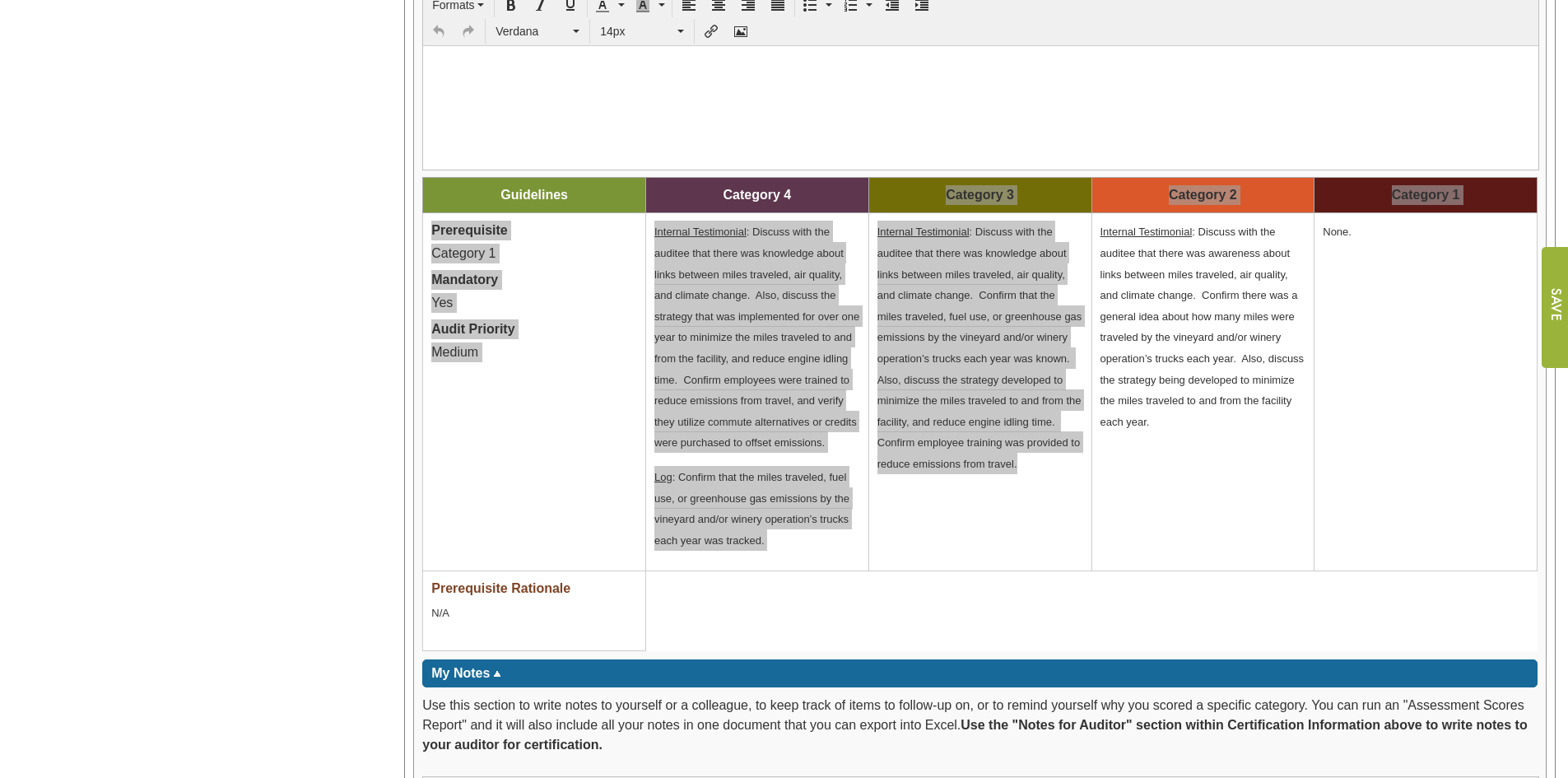
click at [460, 84] on html at bounding box center [980, 65] width 1115 height 38
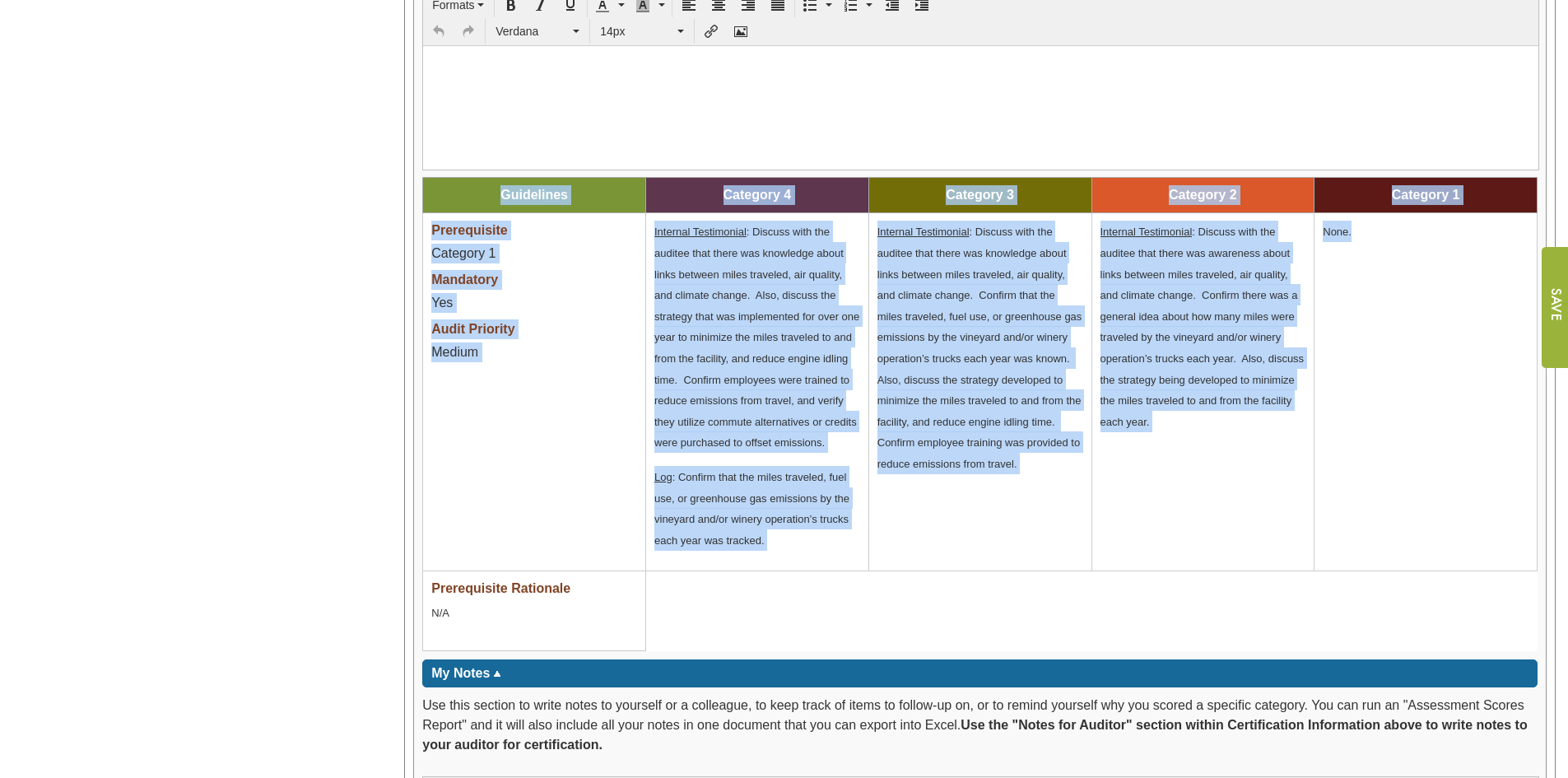
drag, startPoint x: 440, startPoint y: 182, endPoint x: 1456, endPoint y: 512, distance: 1068.2
click at [1456, 512] on tbody "Guidelines Category 4 Category 3 Category 2 Category 1 Prerequisite Category 1 …" at bounding box center [979, 414] width 1114 height 473
copy tbody "Guidelines Category 4 Category 3 Category 2 Category 1 Prerequisite Category 1 …"
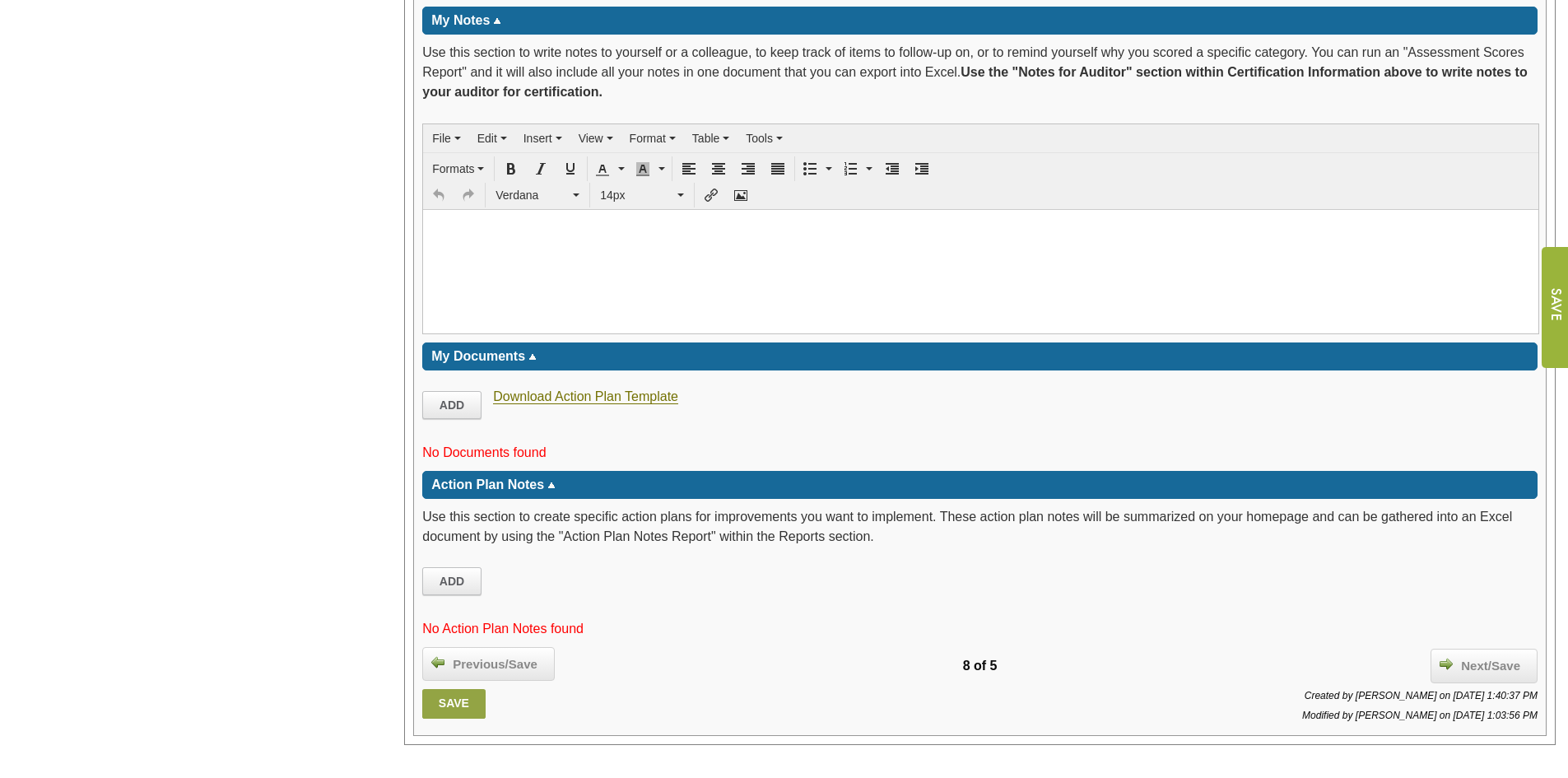
scroll to position [2208, 0]
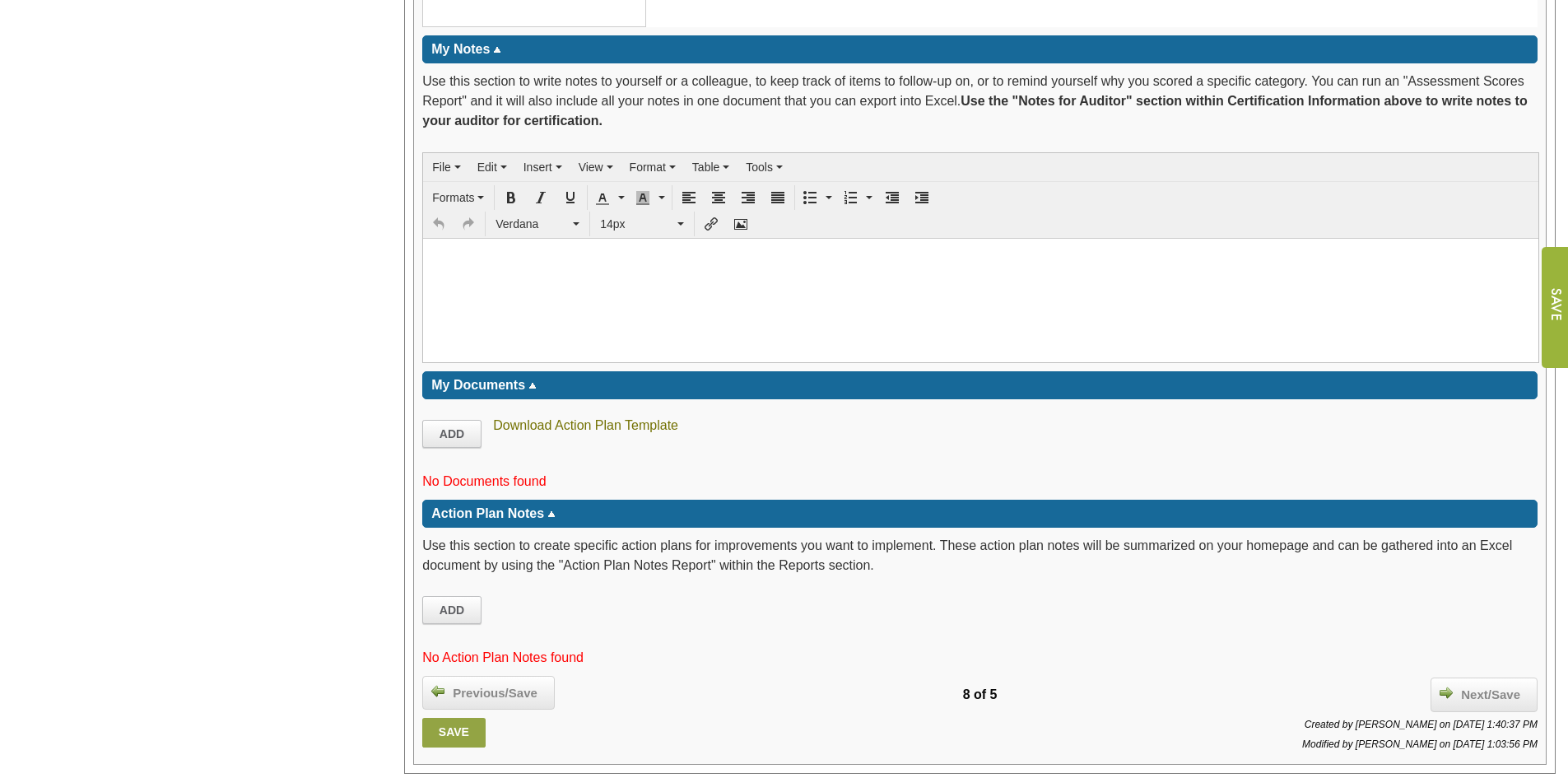
click at [611, 427] on link "Download Action Plan Template" at bounding box center [585, 425] width 185 height 15
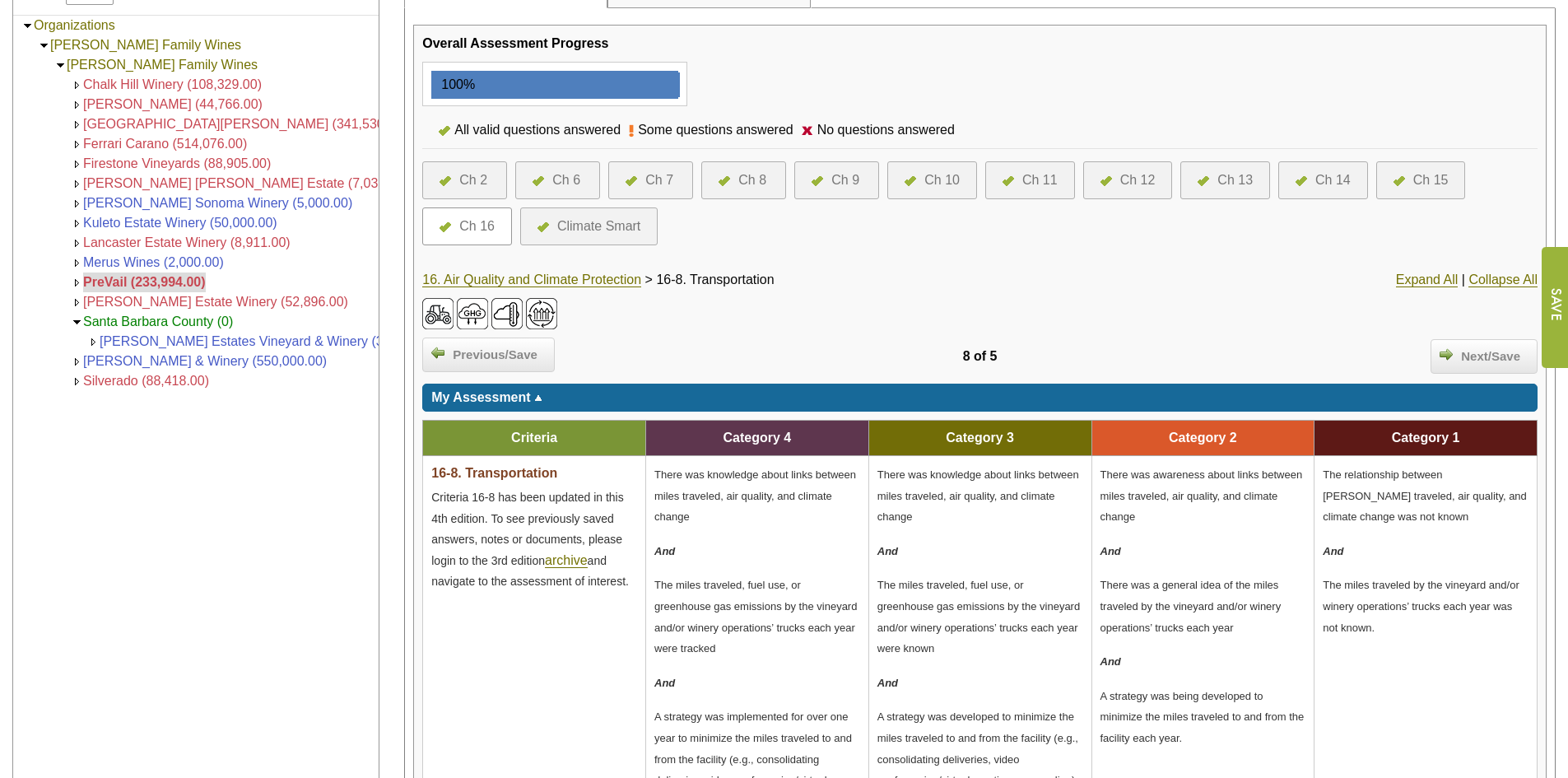
scroll to position [397, 0]
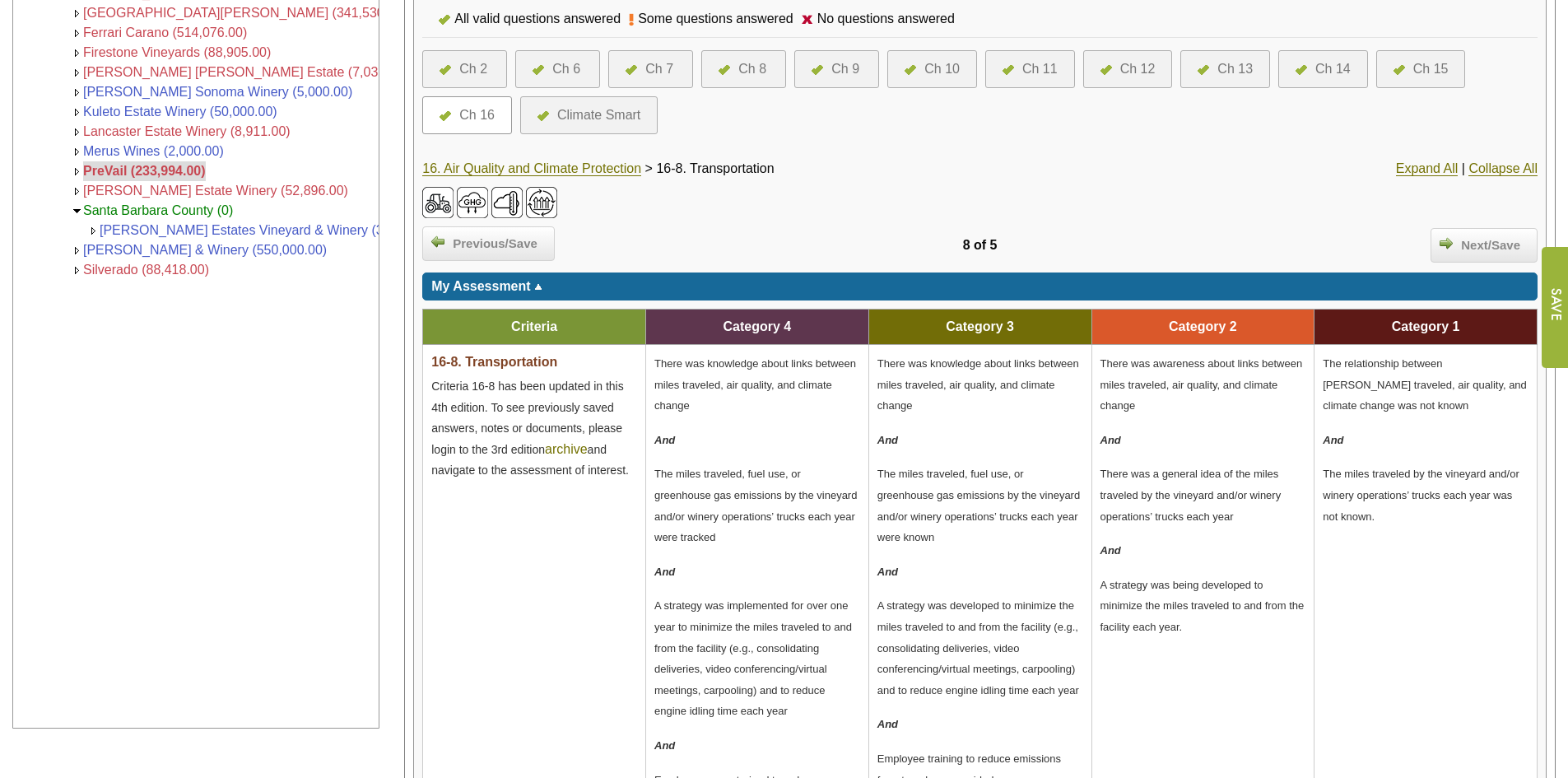
click at [574, 450] on link "archive" at bounding box center [566, 449] width 43 height 15
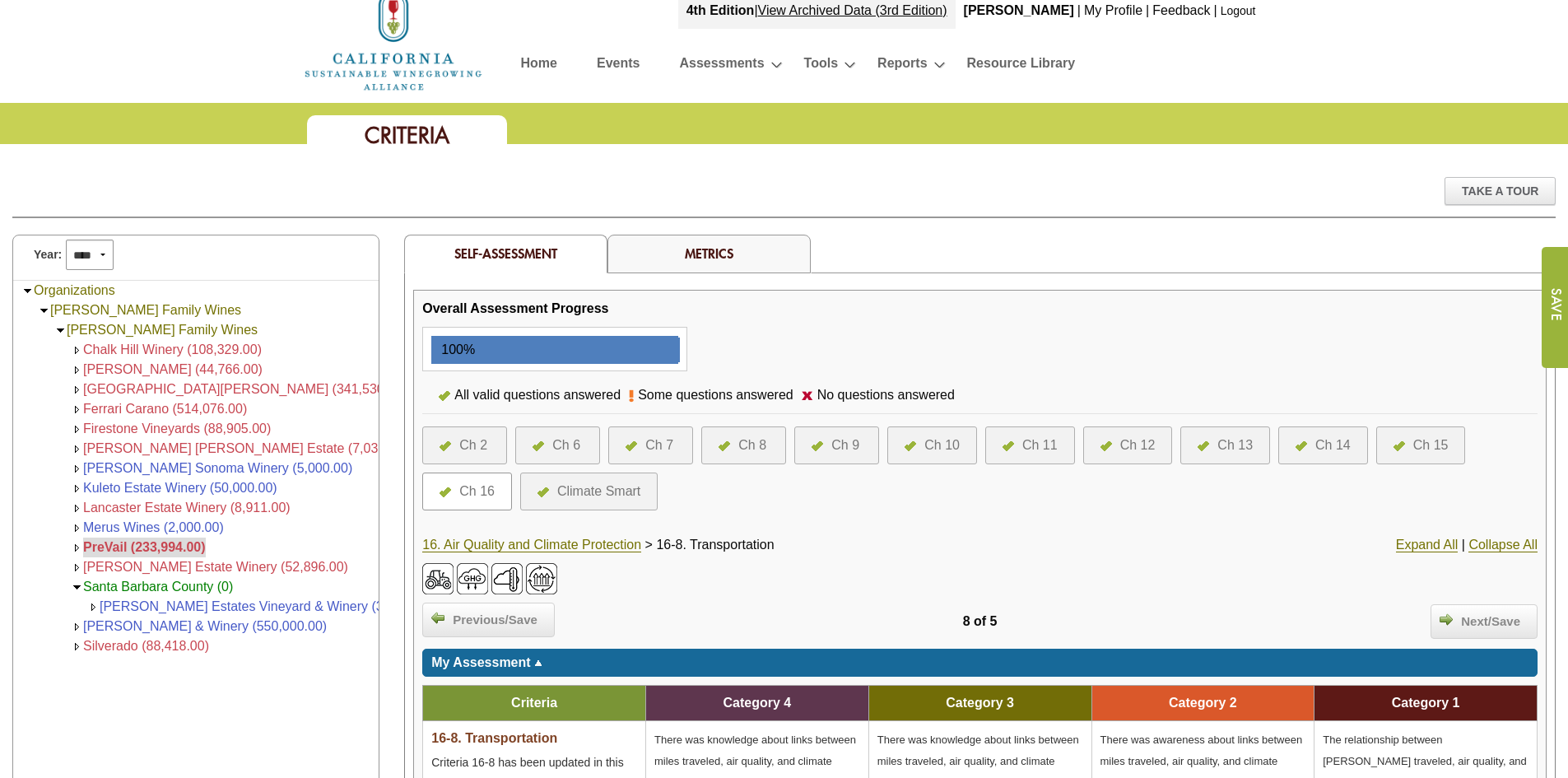
scroll to position [0, 0]
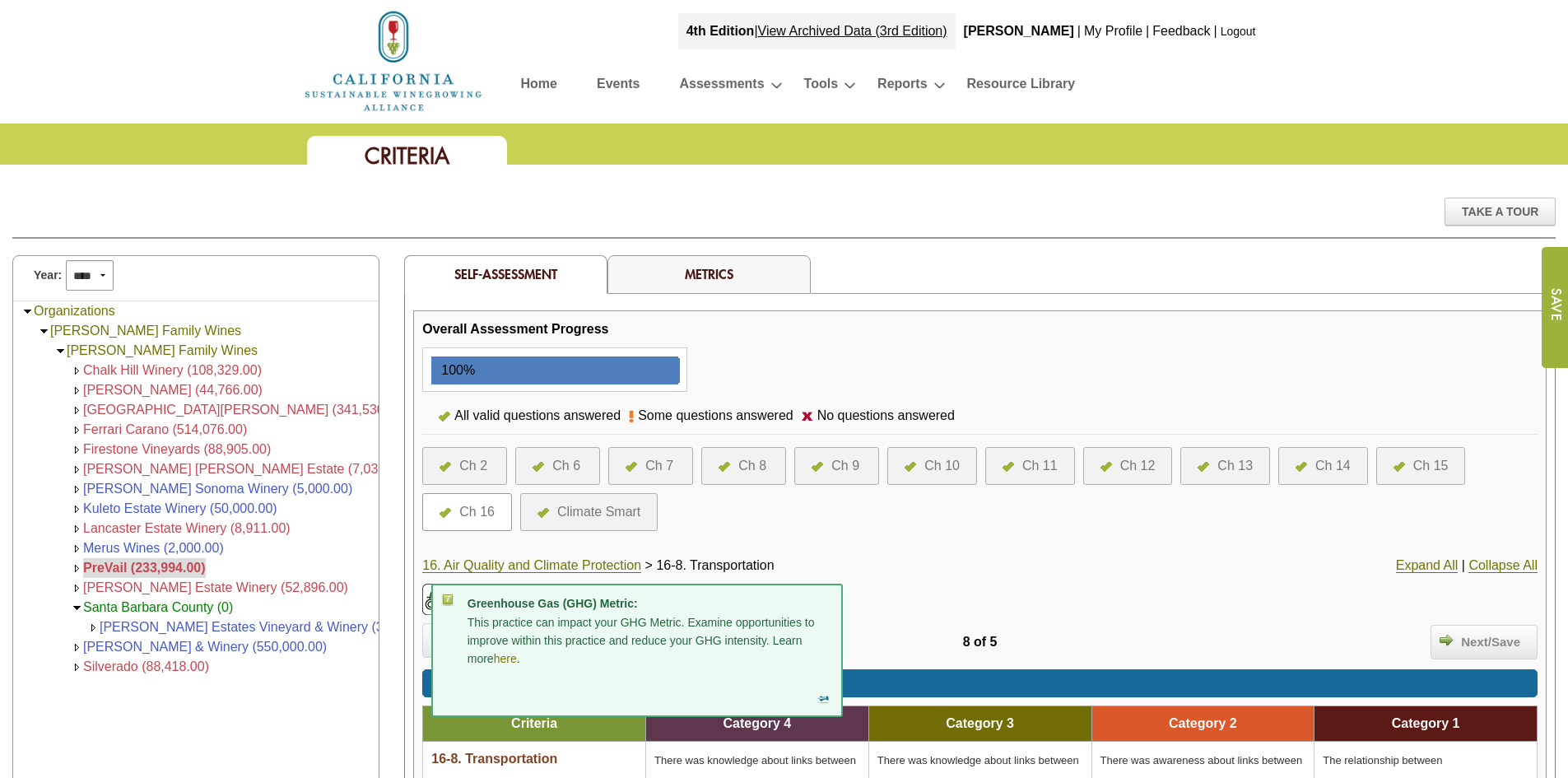
click at [514, 663] on link "here" at bounding box center [505, 659] width 23 height 14
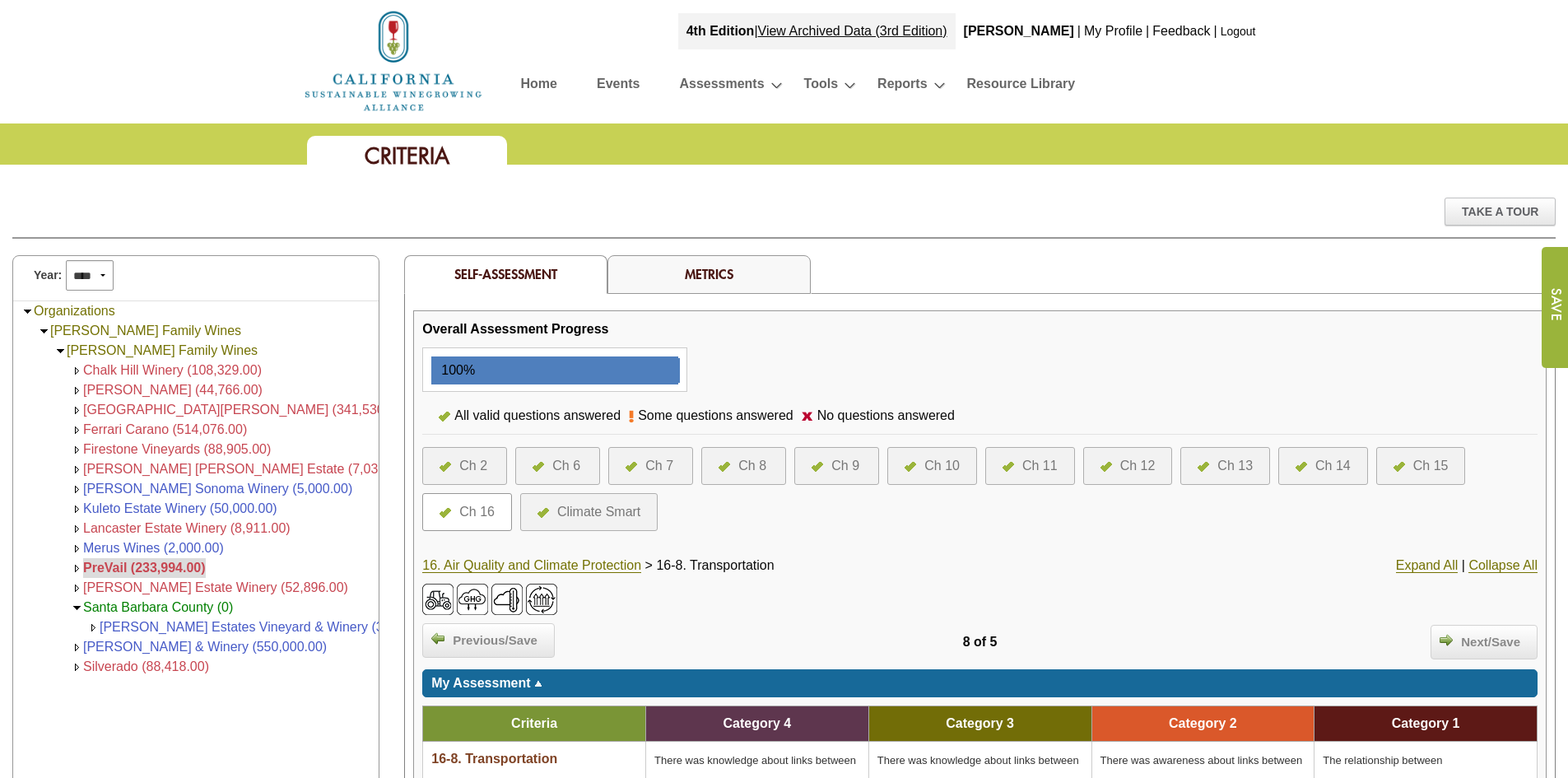
click at [466, 599] on img at bounding box center [472, 599] width 31 height 31
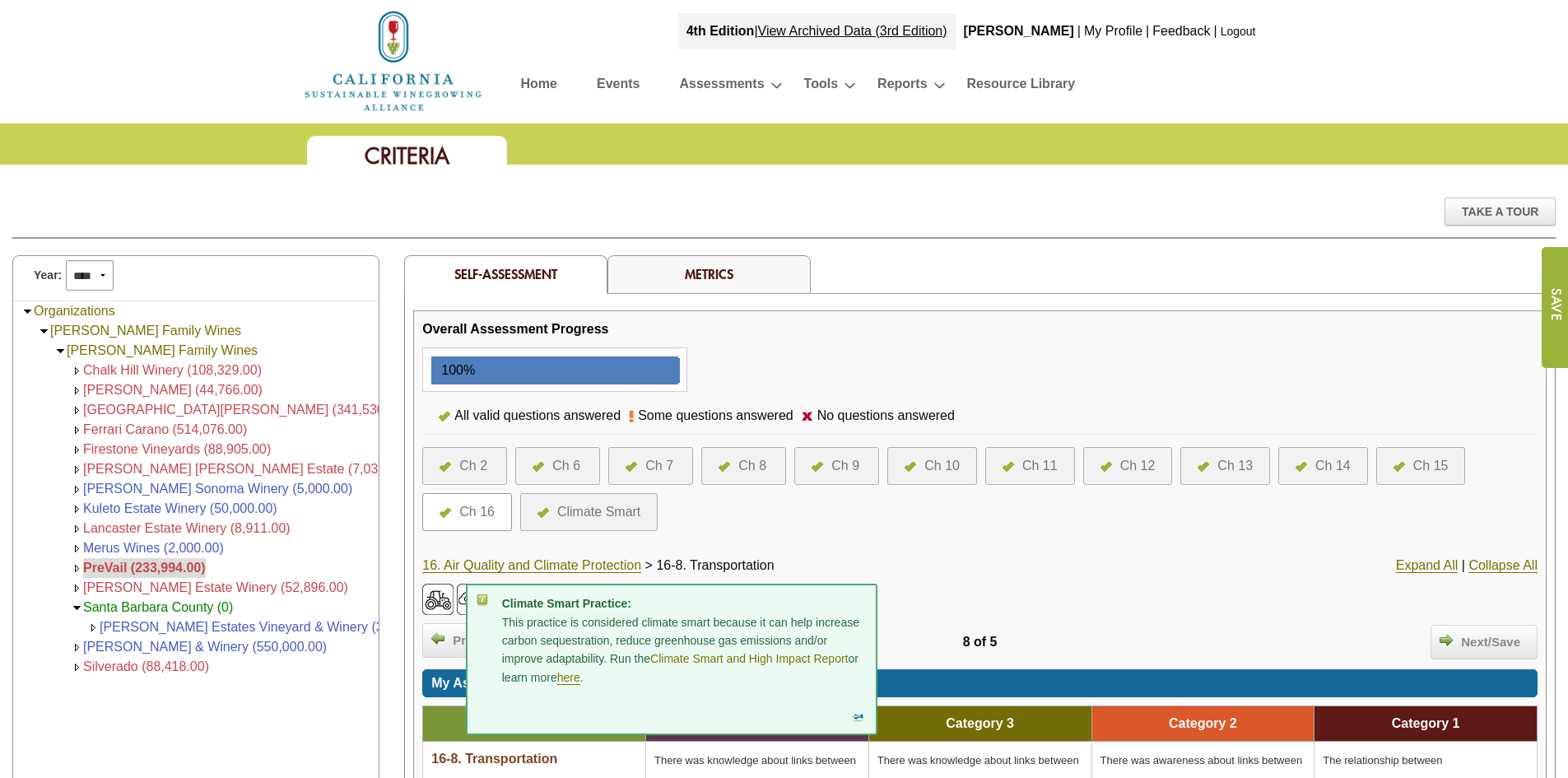
click at [738, 659] on link "Climate Smart and High Impact Report" at bounding box center [750, 659] width 198 height 14
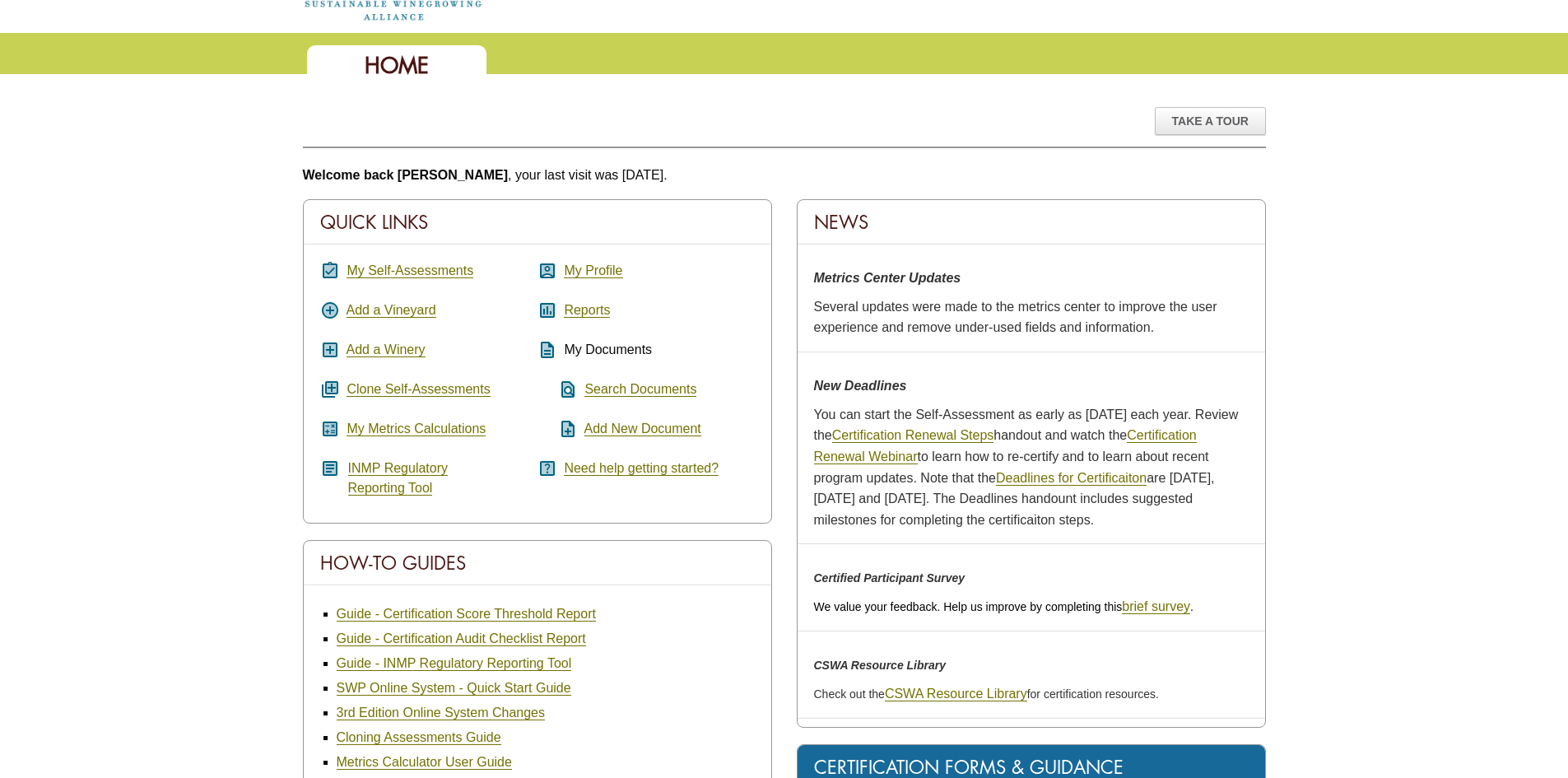
scroll to position [82, 0]
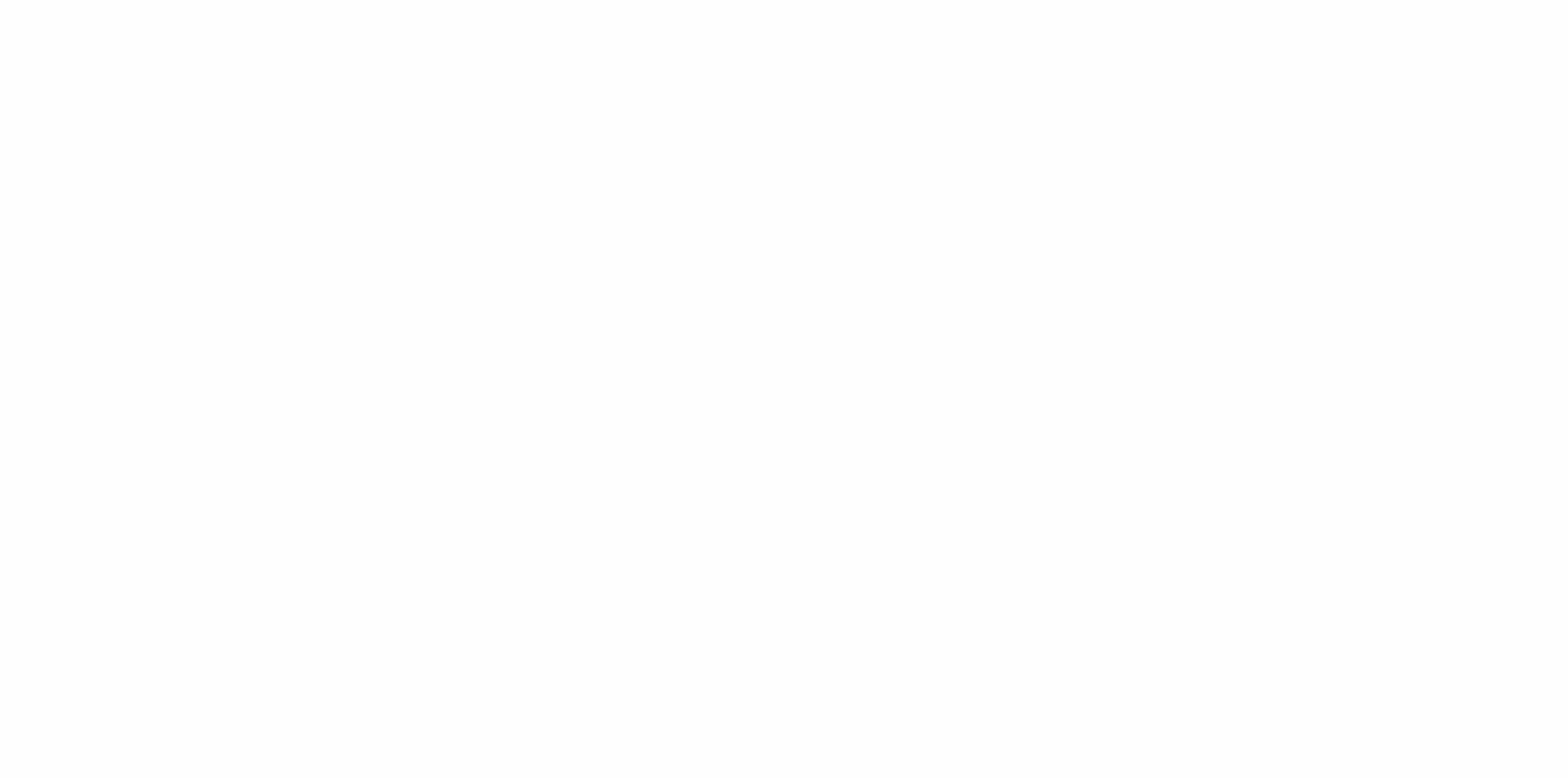
select select
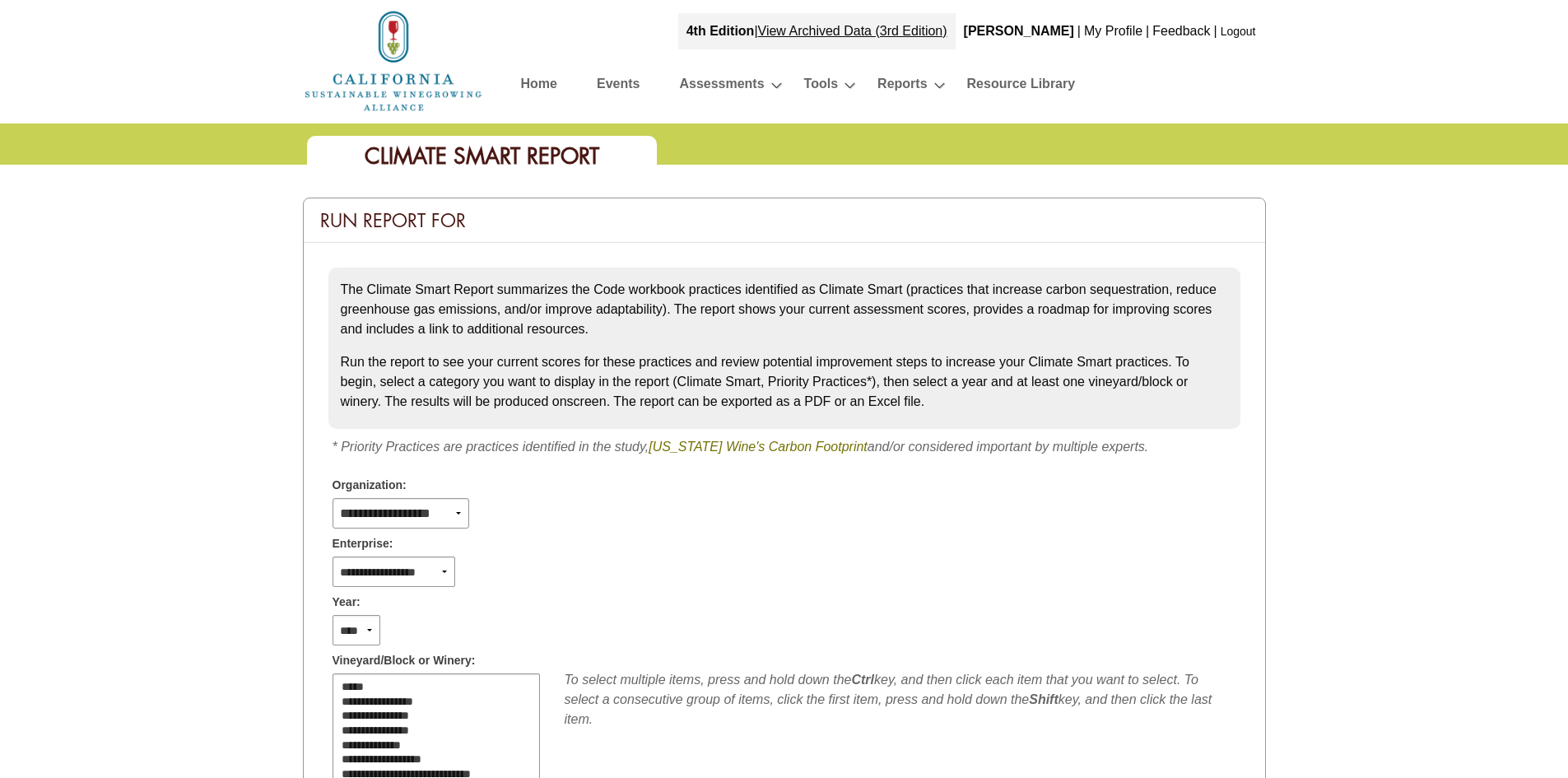
click at [753, 448] on link "[US_STATE] Wine's Carbon Footprint" at bounding box center [758, 447] width 219 height 15
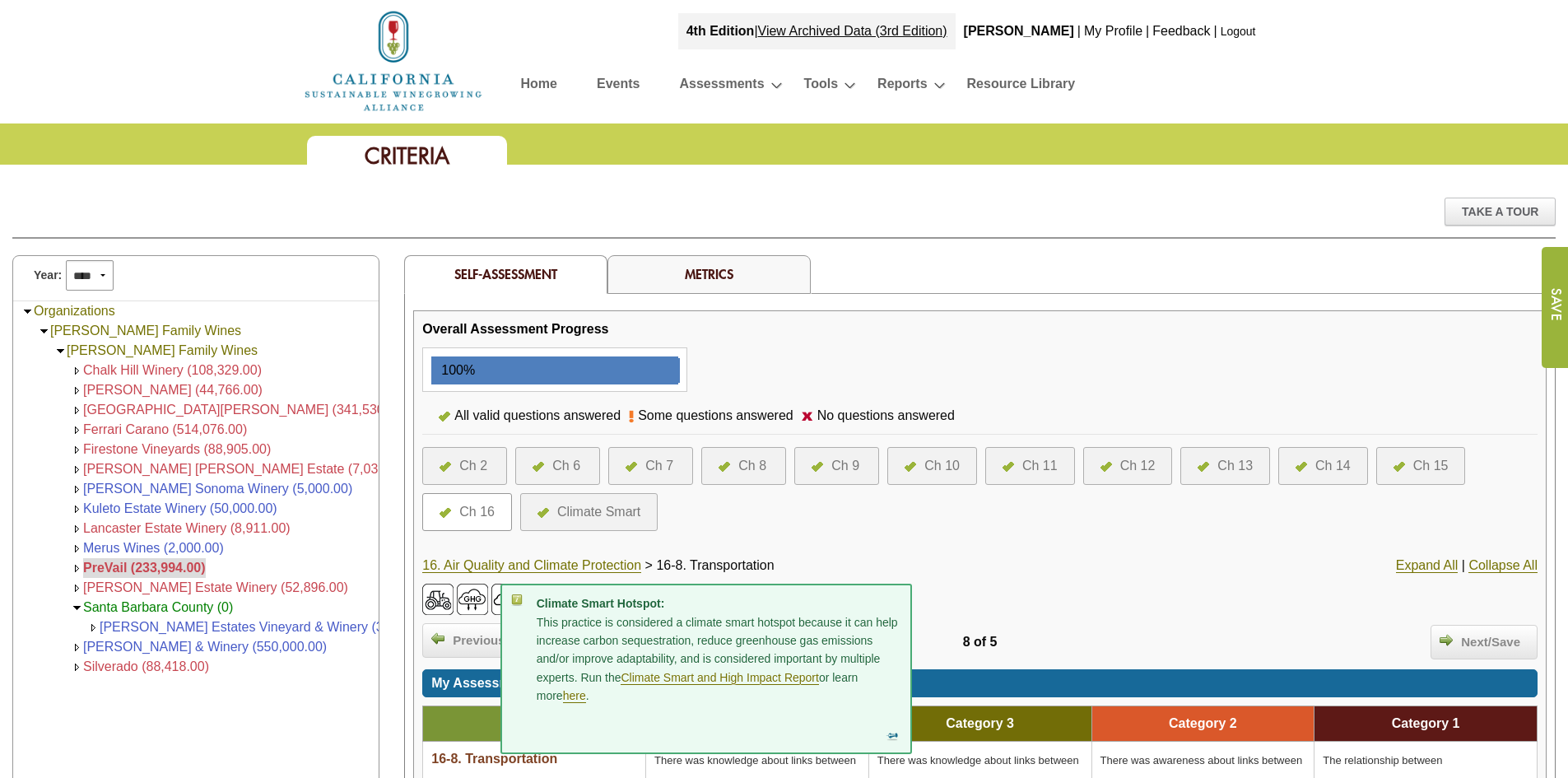
click at [511, 602] on div "Climate Smart Hotspot: This practice is considered a climate smart hotspot beca…" at bounding box center [707, 669] width 412 height 170
click at [578, 695] on link "here" at bounding box center [574, 696] width 23 height 14
